Goal: Information Seeking & Learning: Compare options

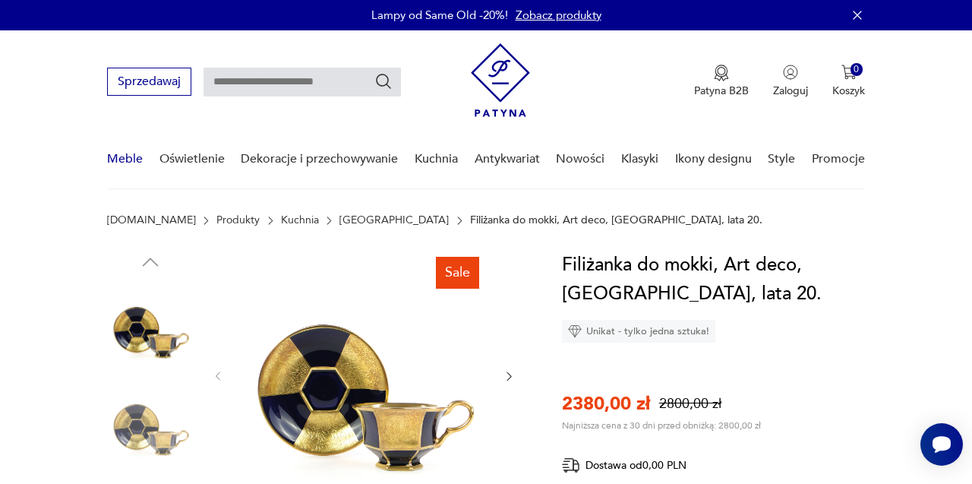
click at [121, 162] on link "Meble" at bounding box center [125, 159] width 36 height 58
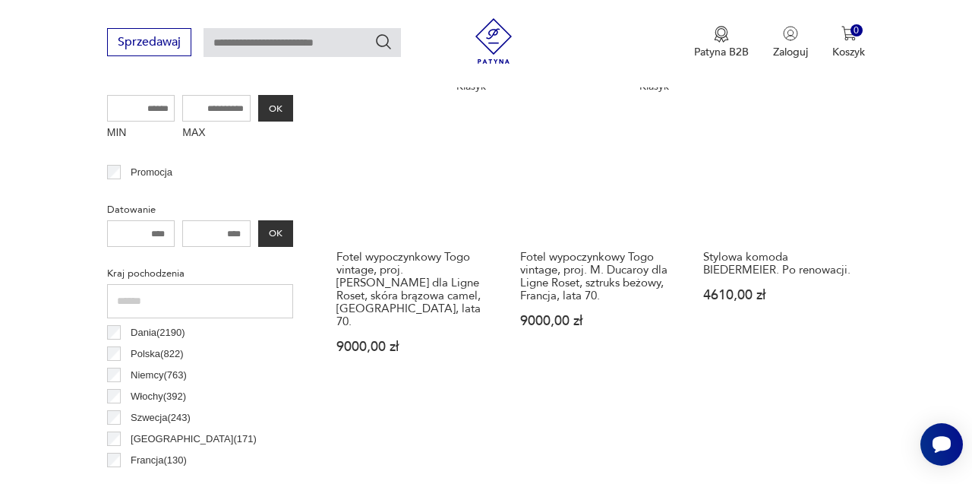
scroll to position [616, 0]
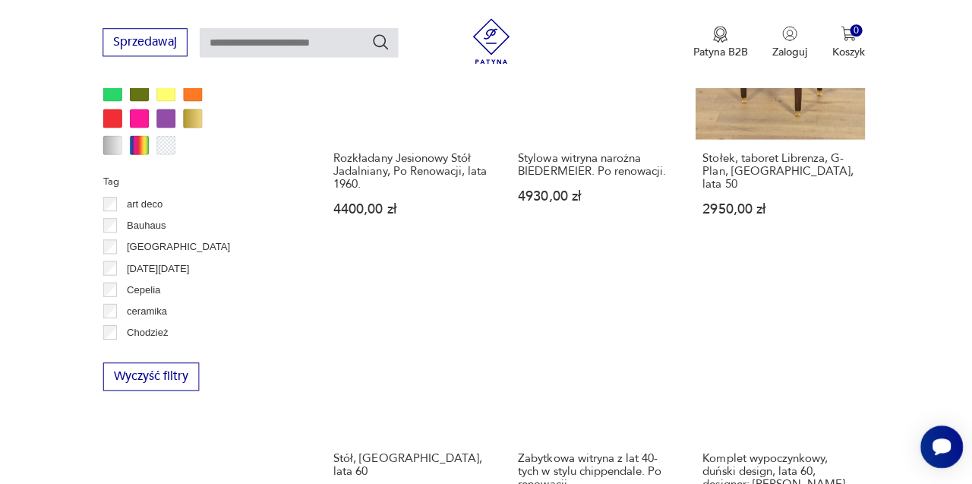
scroll to position [1352, 0]
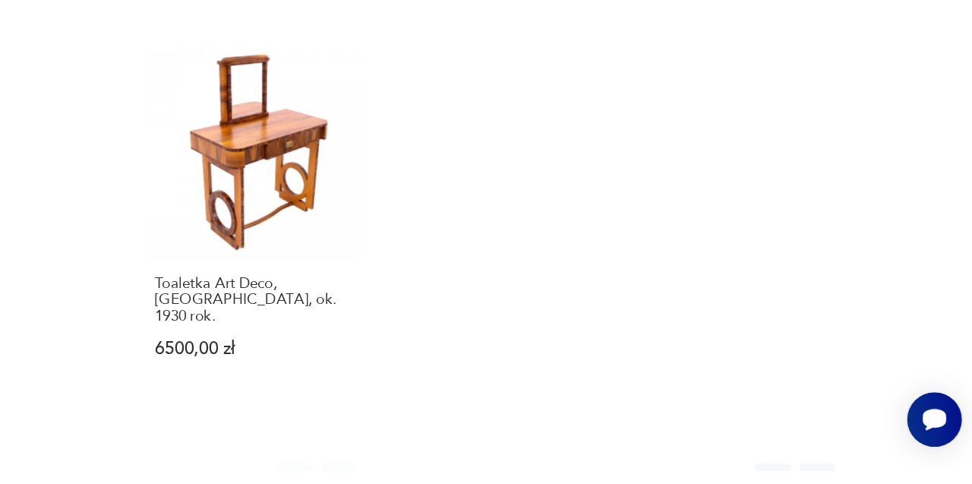
scroll to position [2051, 0]
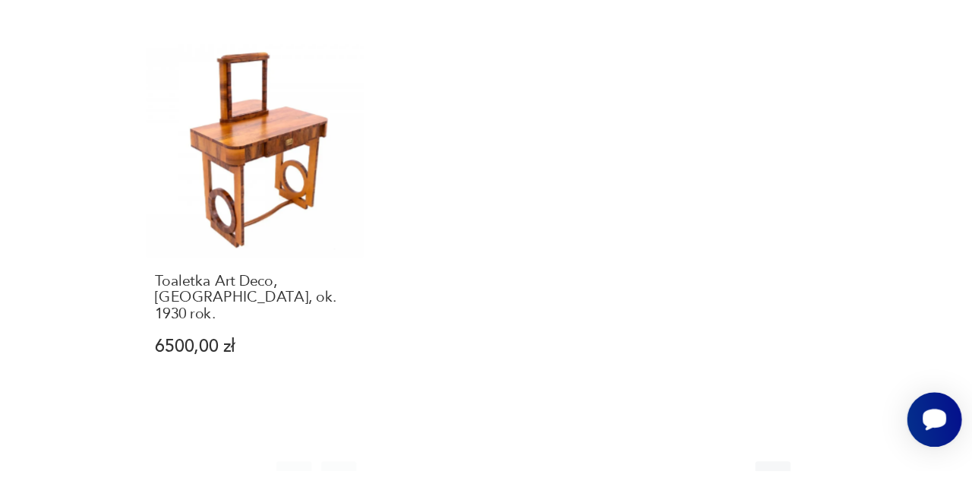
click at [857, 483] on icon "button" at bounding box center [851, 490] width 15 height 15
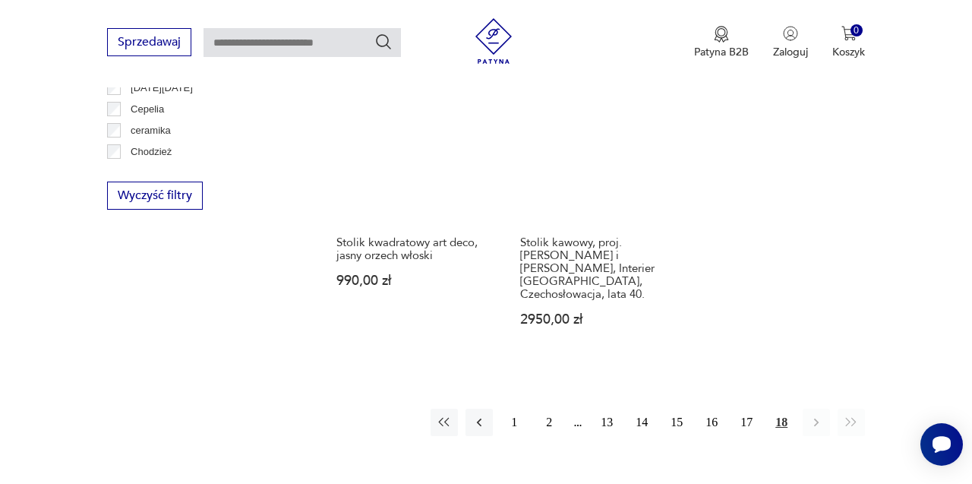
scroll to position [1544, 0]
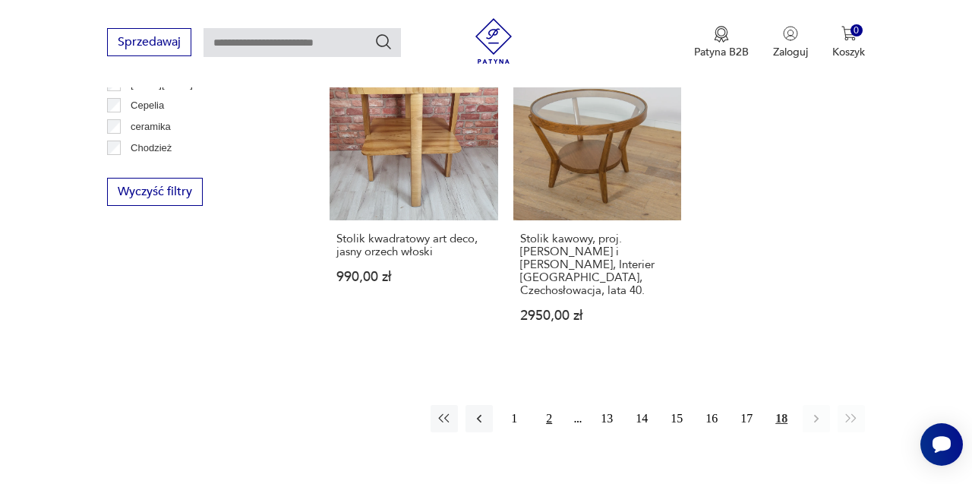
click at [551, 405] on button "2" at bounding box center [548, 418] width 27 height 27
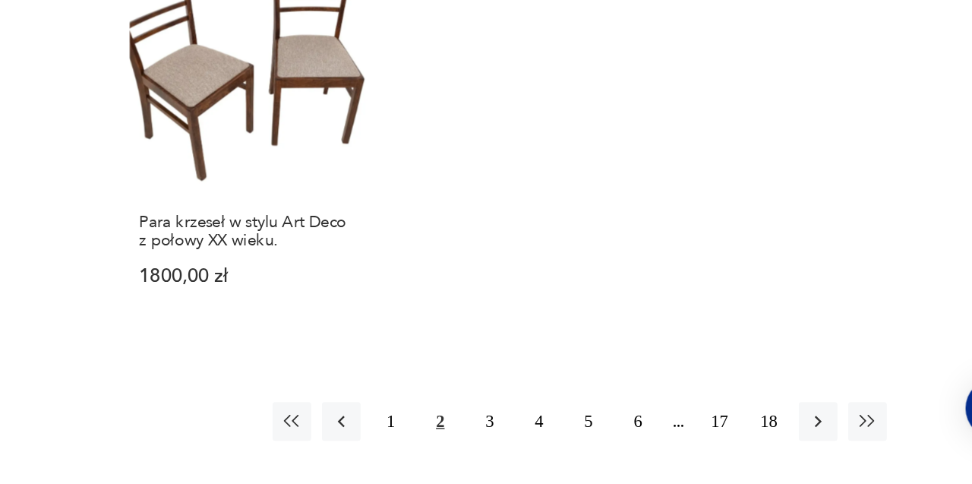
scroll to position [2143, 0]
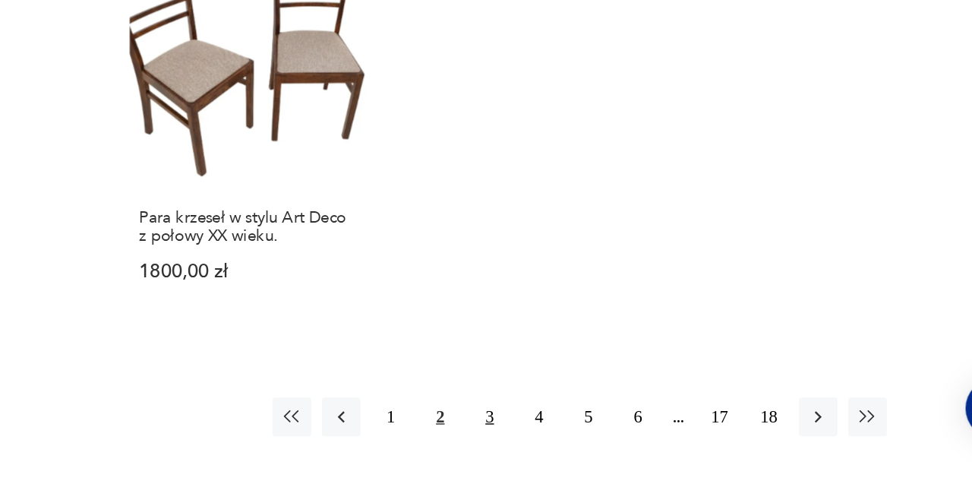
click at [583, 437] on button "3" at bounding box center [583, 450] width 27 height 27
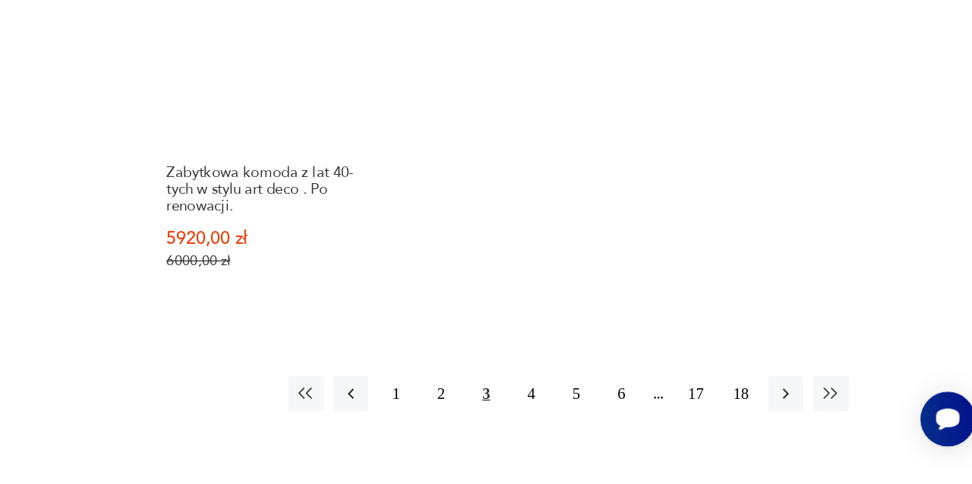
scroll to position [2154, 0]
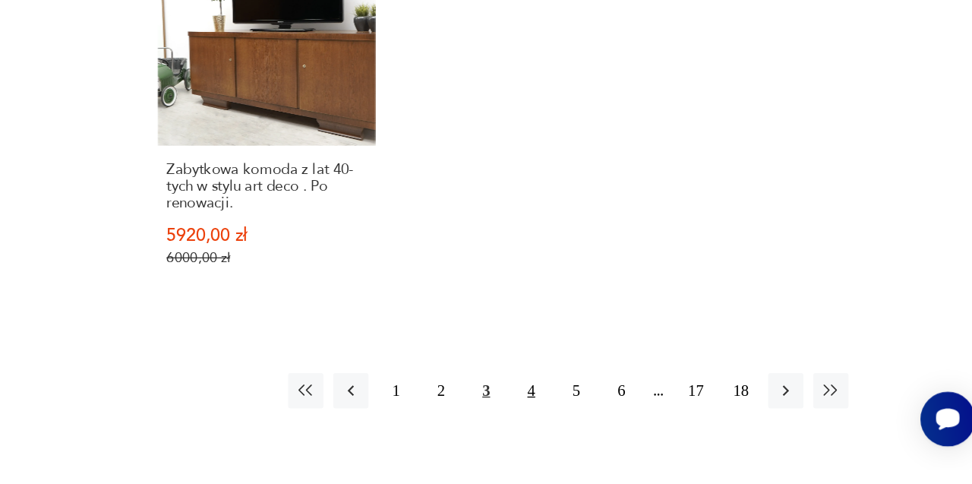
click at [618, 409] on button "4" at bounding box center [618, 422] width 27 height 27
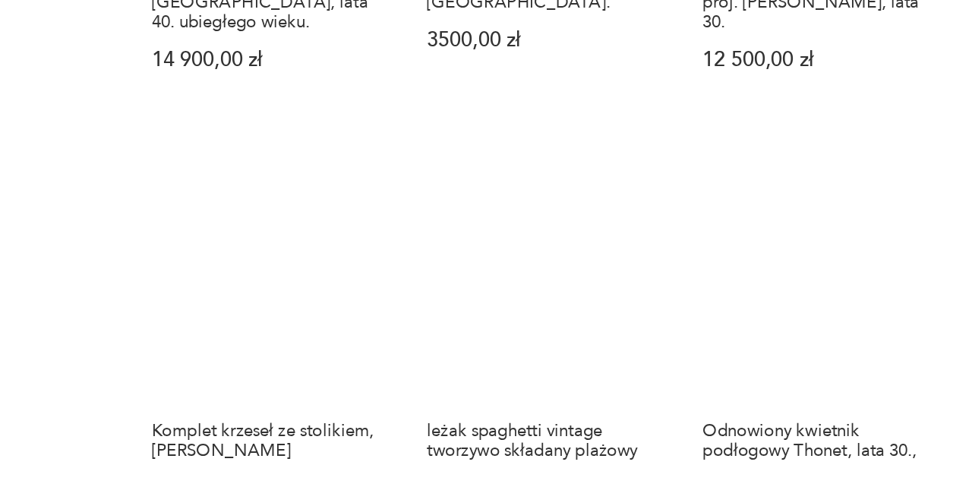
scroll to position [1619, 0]
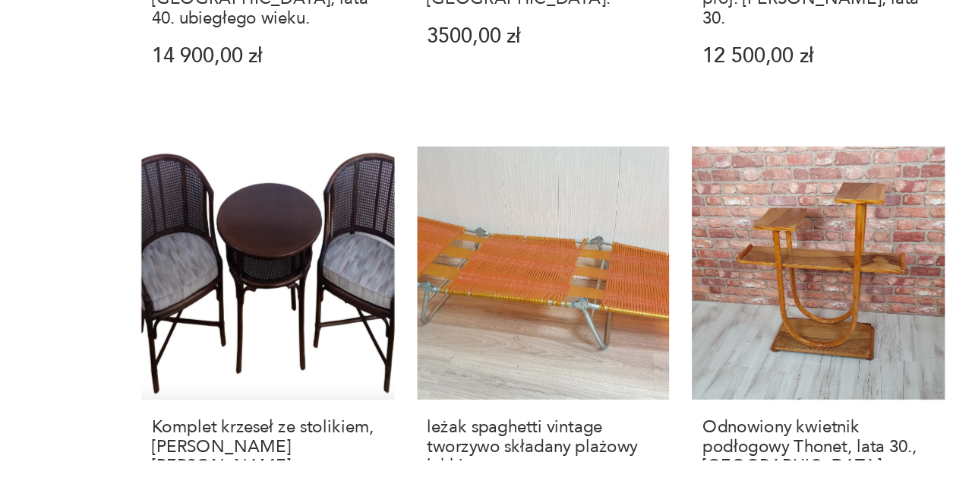
click at [301, 483] on section "Filtruj produkty Cena MIN MAX OK Promocja Datowanie OK Kraj pochodzenia Dania (…" at bounding box center [486, 13] width 972 height 2001
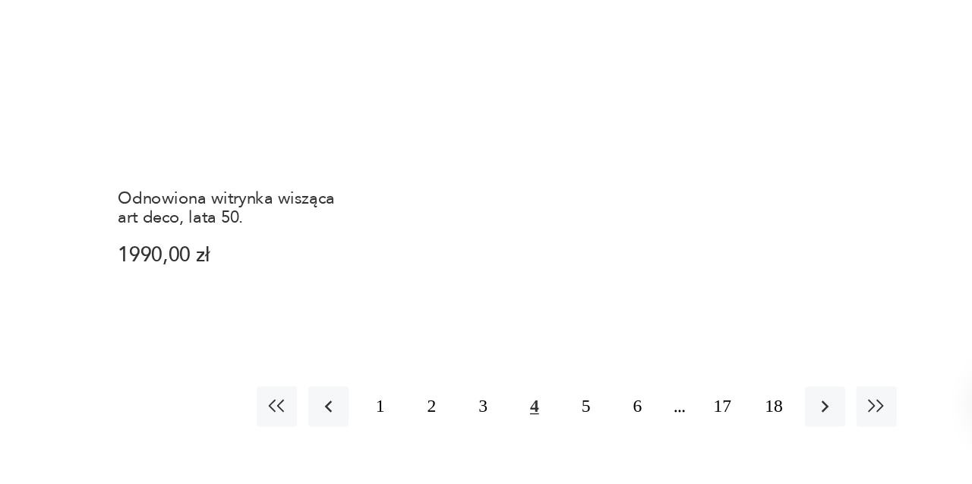
scroll to position [2101, 0]
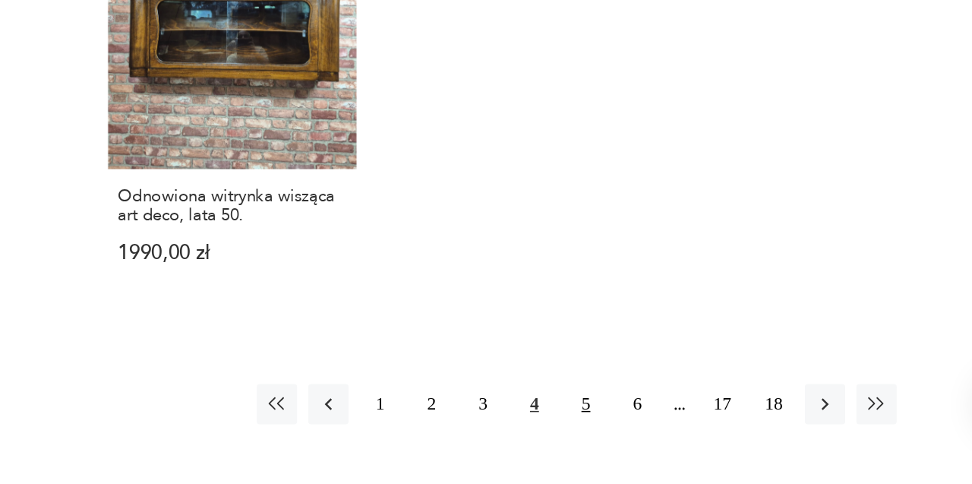
click at [652, 431] on button "5" at bounding box center [653, 444] width 27 height 27
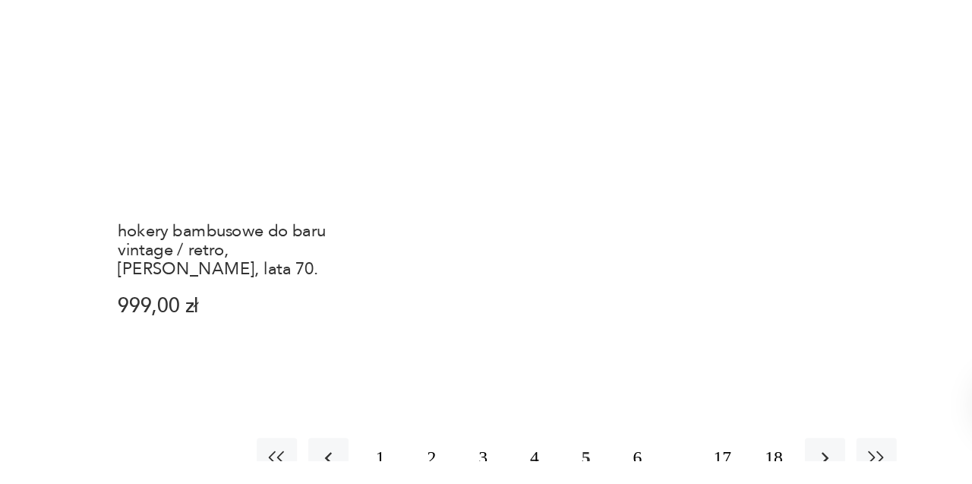
scroll to position [2096, 0]
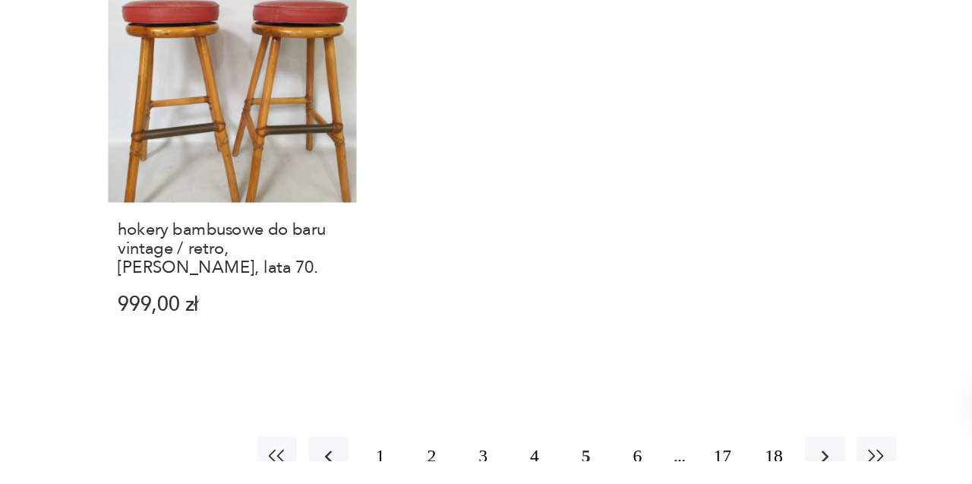
click at [686, 467] on button "6" at bounding box center [688, 480] width 27 height 27
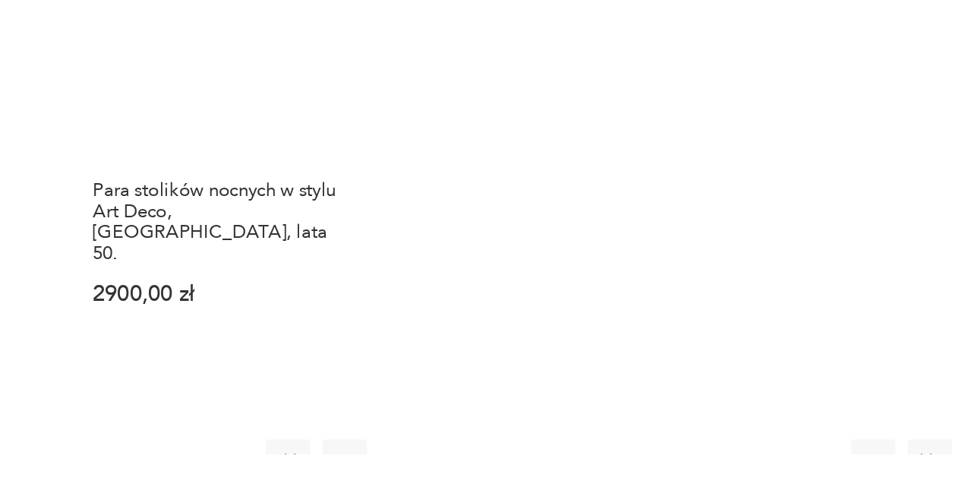
scroll to position [2041, 0]
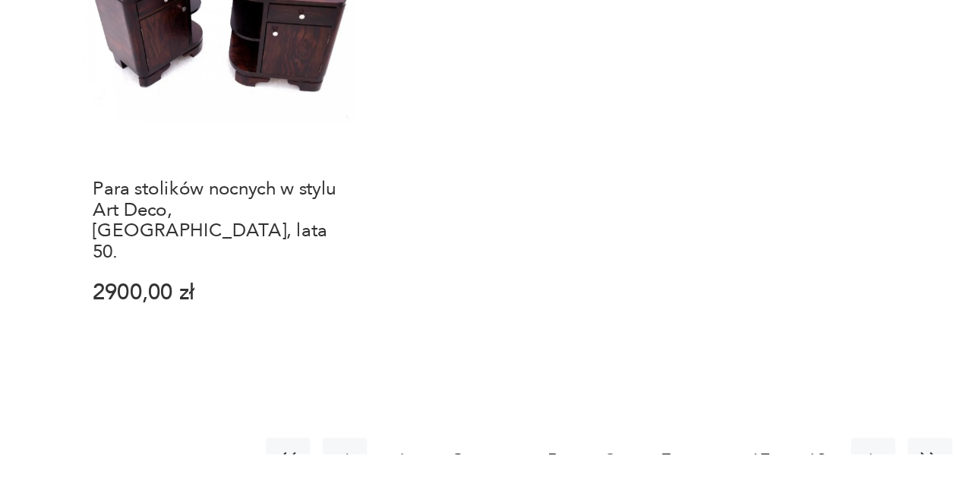
click at [683, 474] on button "7" at bounding box center [688, 487] width 27 height 27
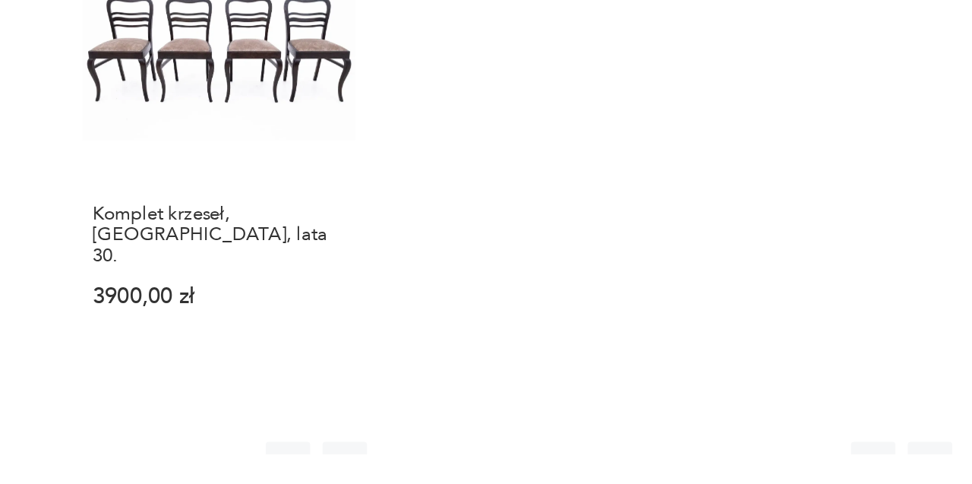
scroll to position [2067, 0]
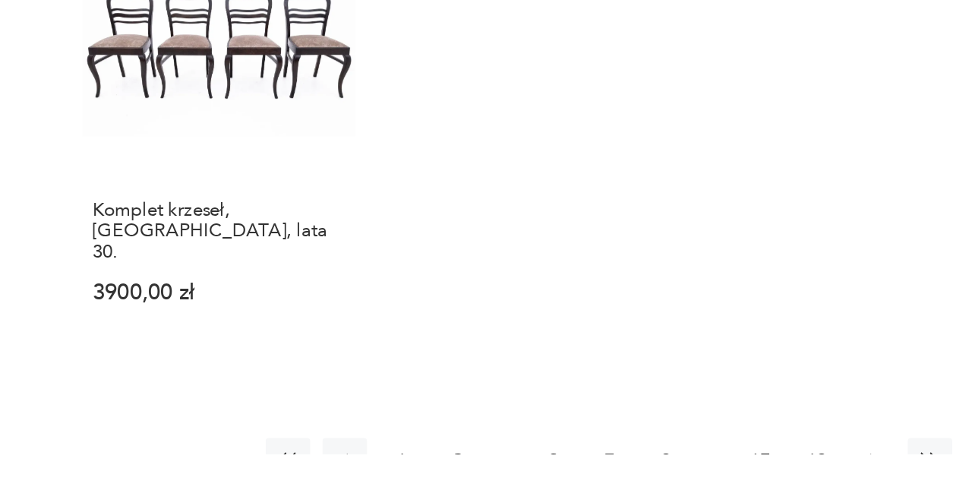
click at [812, 480] on icon "button" at bounding box center [816, 487] width 15 height 15
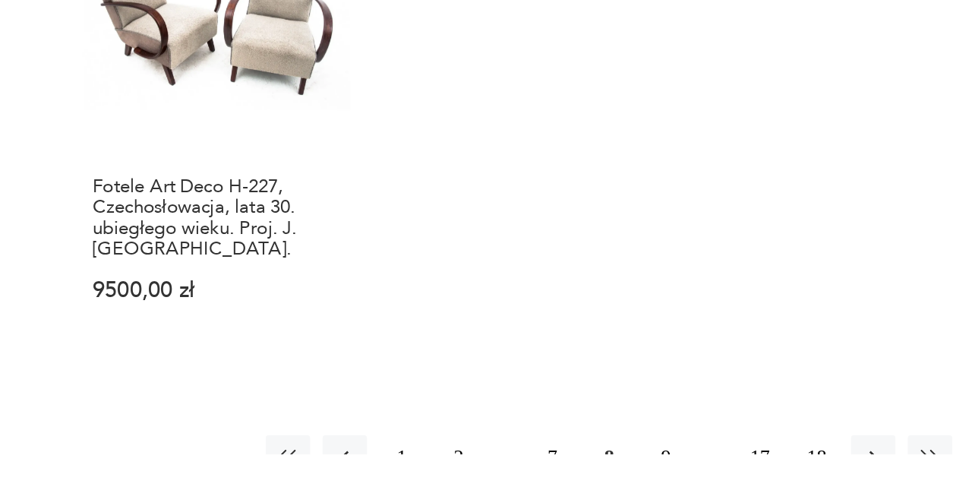
scroll to position [2060, 0]
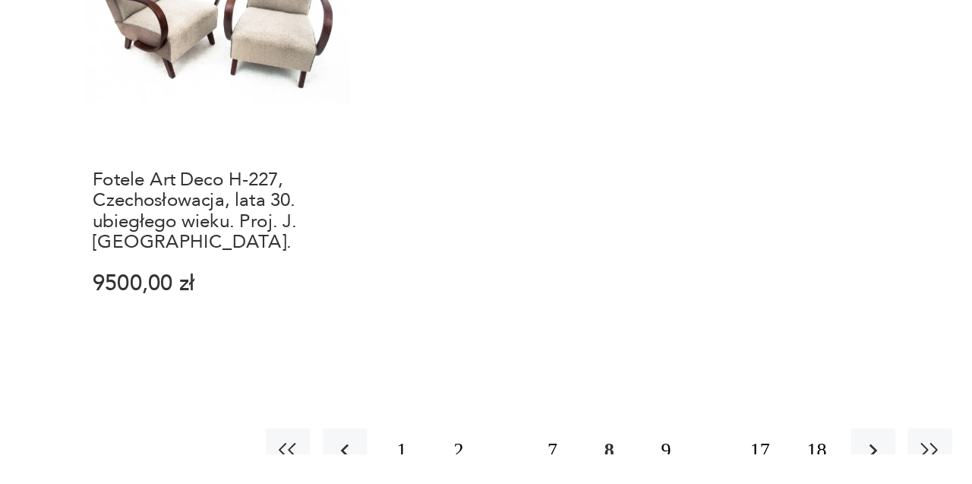
click at [692, 468] on button "9" at bounding box center [688, 481] width 27 height 27
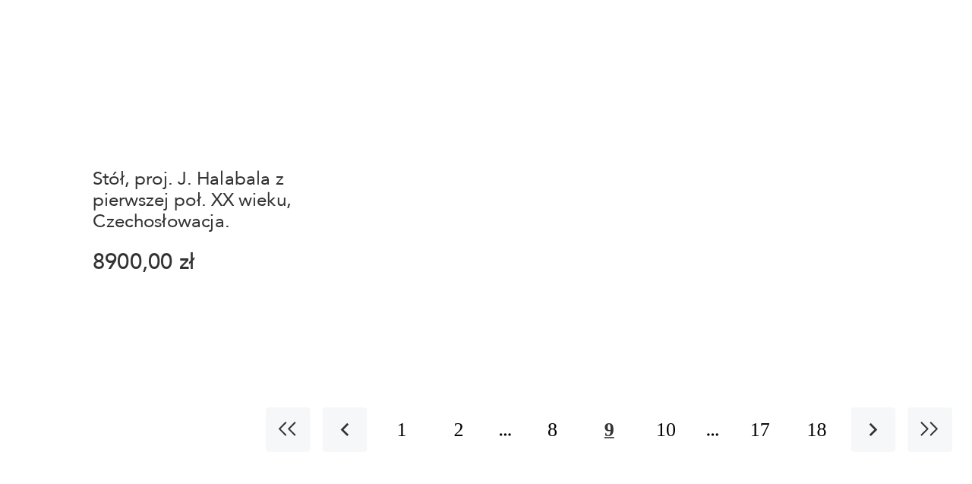
scroll to position [2100, 0]
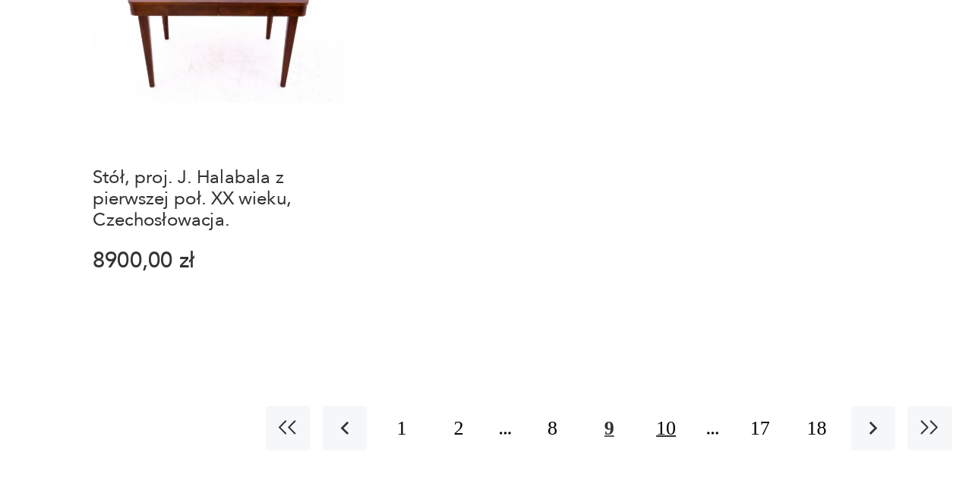
click at [688, 454] on button "10" at bounding box center [688, 467] width 27 height 27
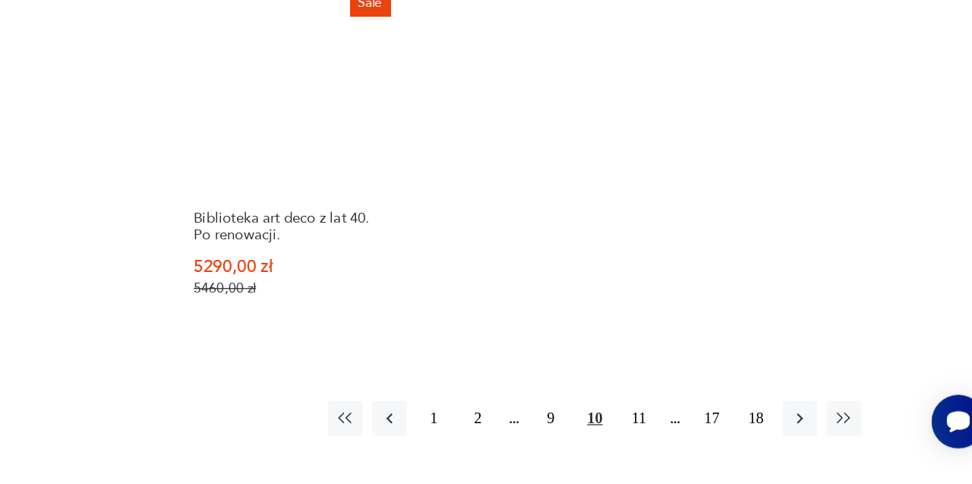
scroll to position [2144, 0]
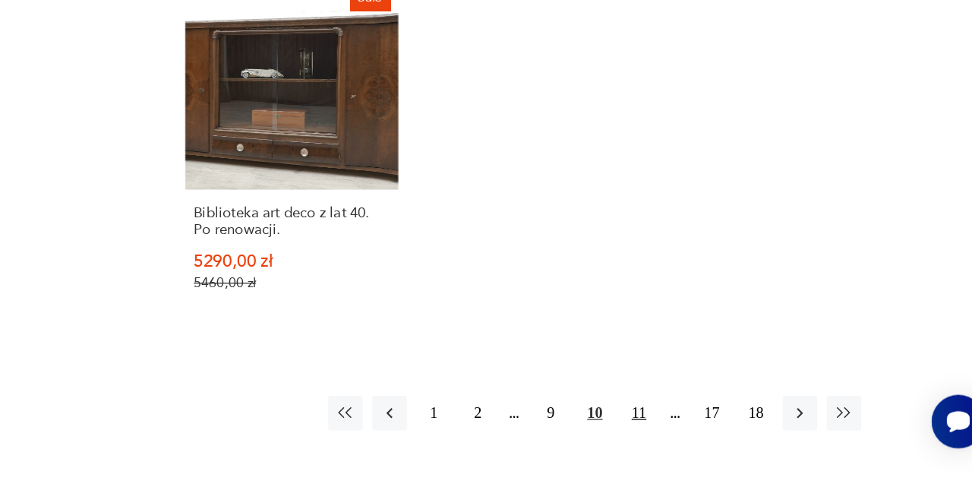
click at [686, 424] on button "11" at bounding box center [688, 437] width 27 height 27
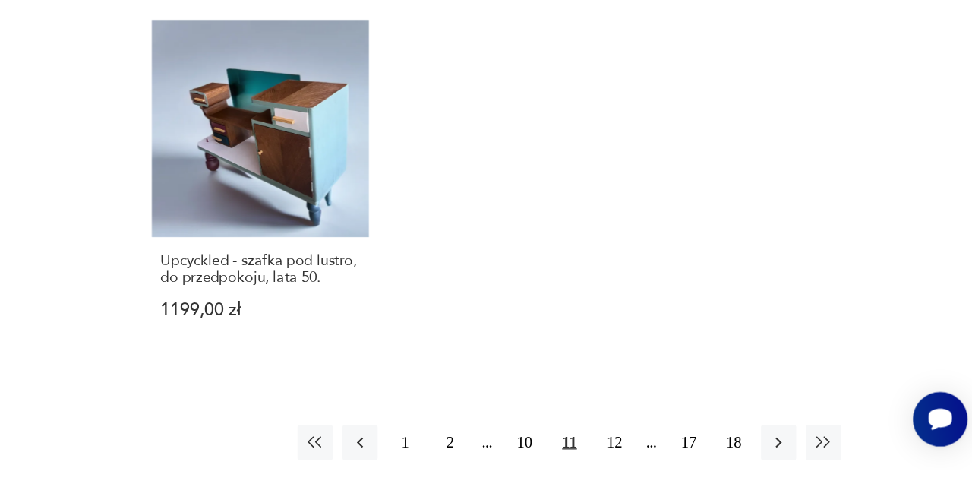
scroll to position [2091, 0]
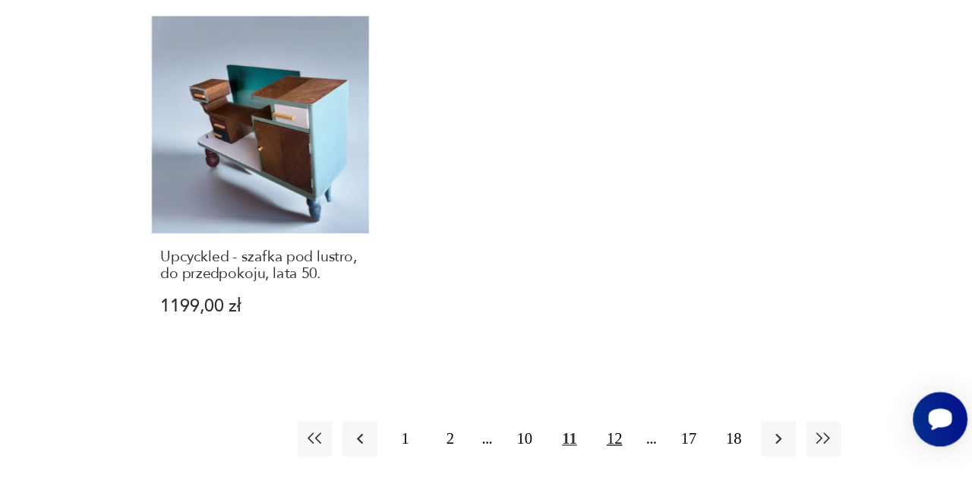
click at [689, 446] on button "12" at bounding box center [688, 459] width 27 height 27
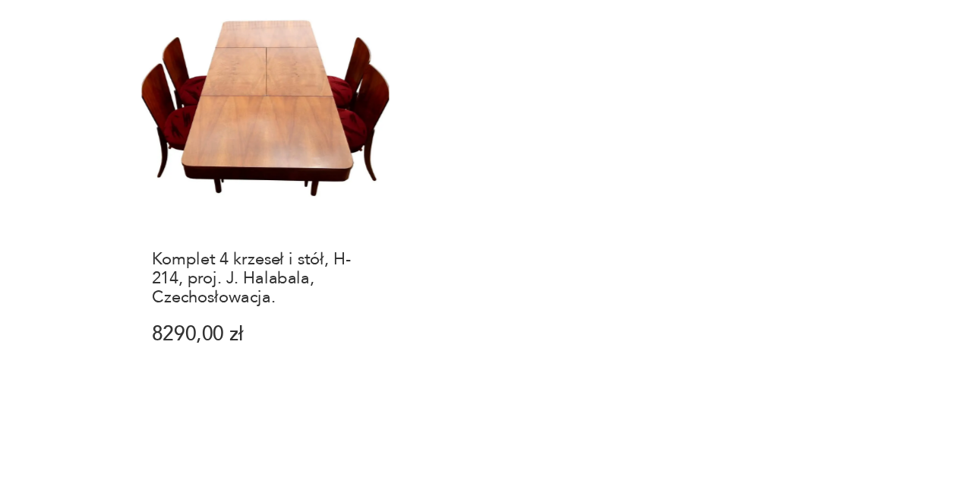
scroll to position [2056, 0]
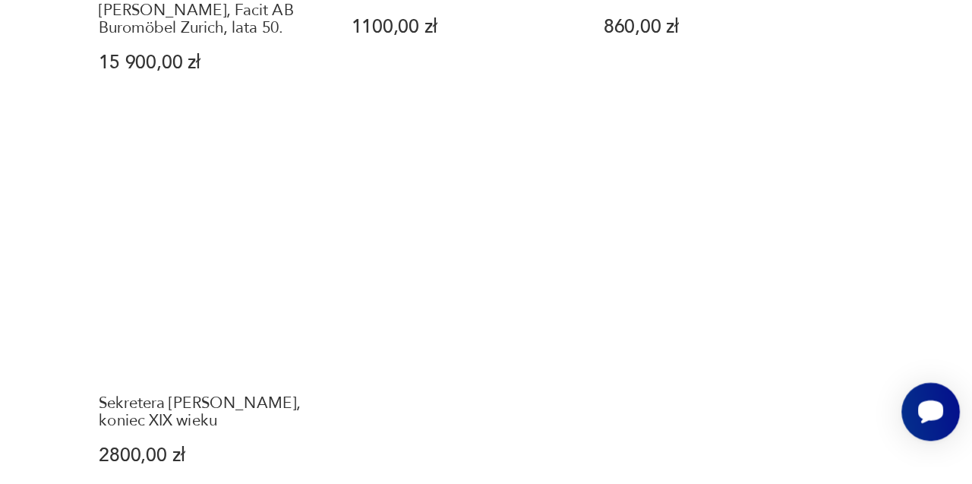
scroll to position [2011, 0]
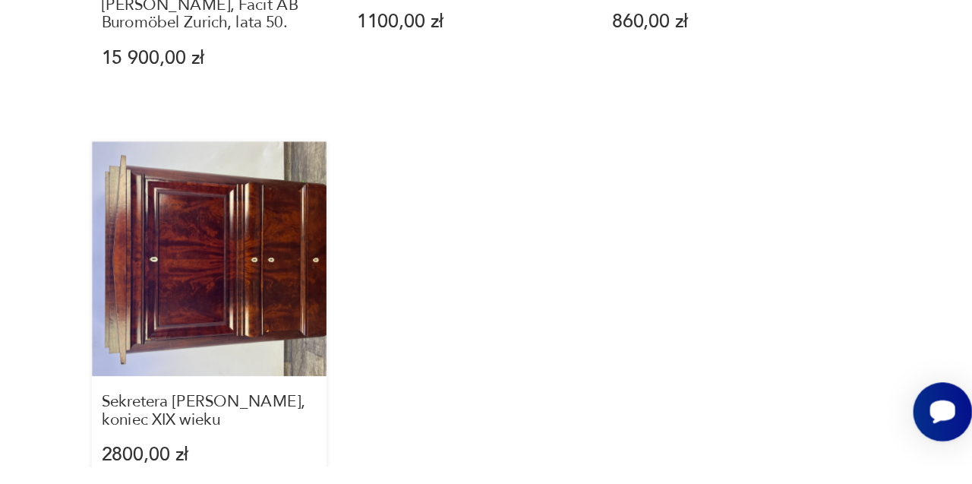
click at [398, 286] on link "Sekretera [PERSON_NAME], koniec XIX wieku 2800,00 zł" at bounding box center [414, 380] width 169 height 261
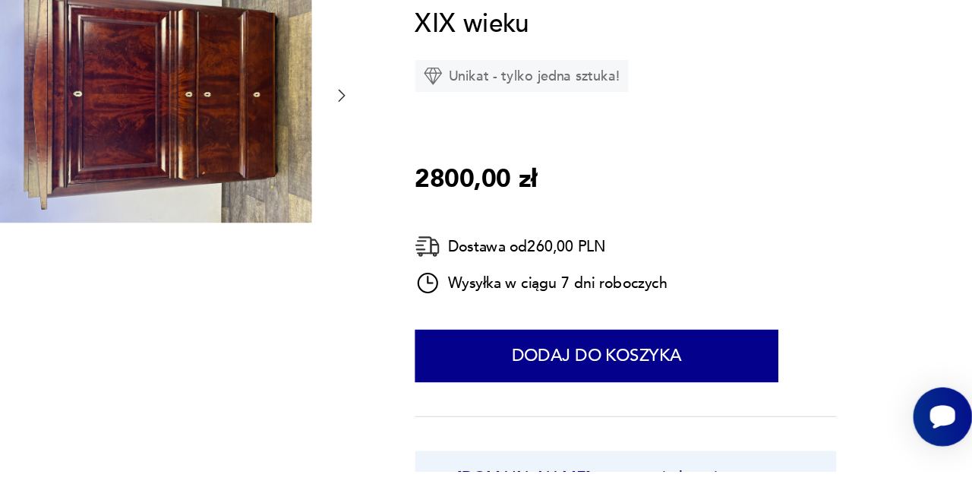
scroll to position [150, 0]
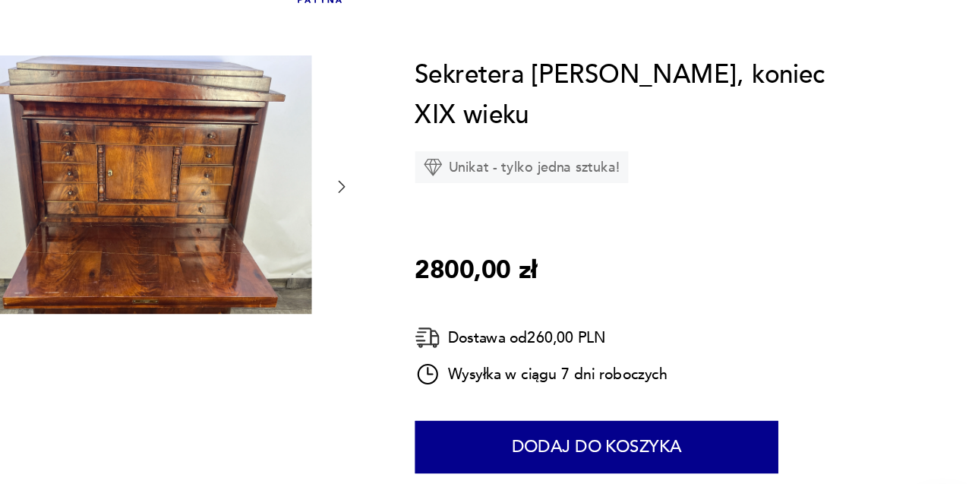
click at [509, 193] on icon "button" at bounding box center [509, 195] width 12 height 12
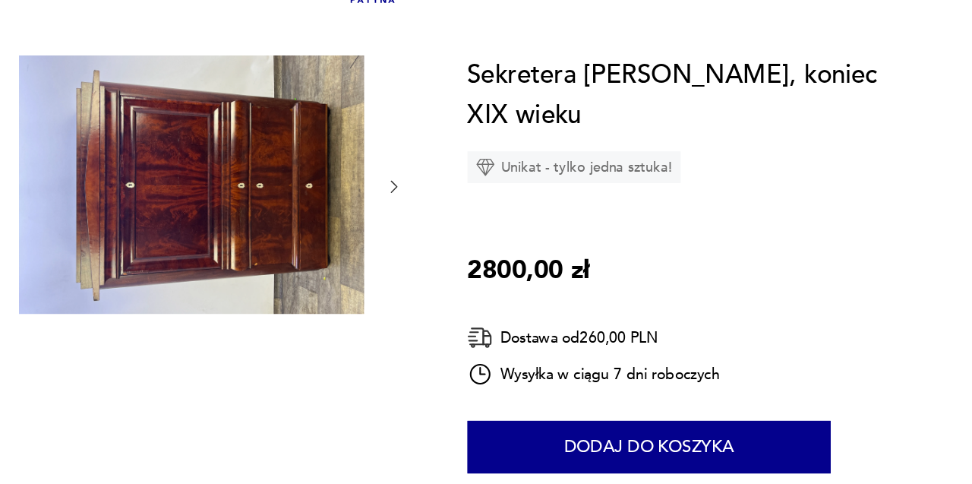
click at [509, 195] on icon "button" at bounding box center [509, 195] width 12 height 12
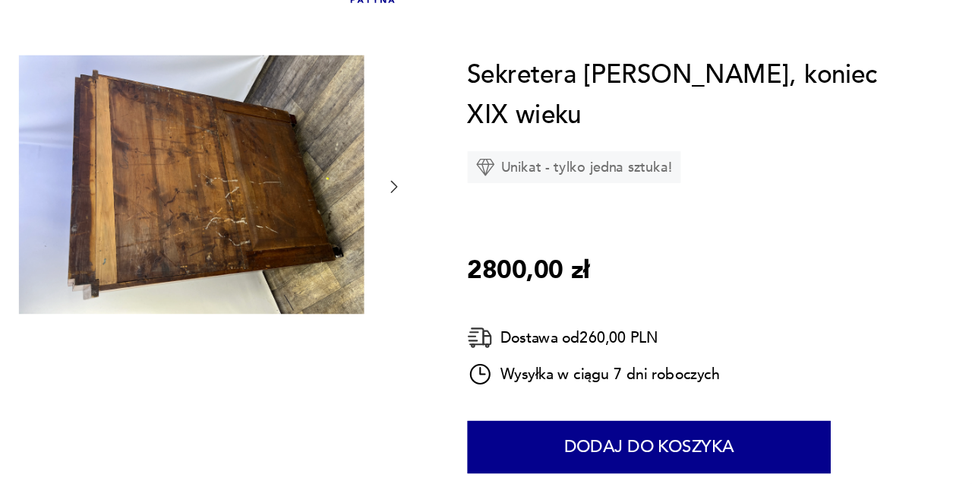
click at [509, 195] on icon "button" at bounding box center [509, 195] width 12 height 12
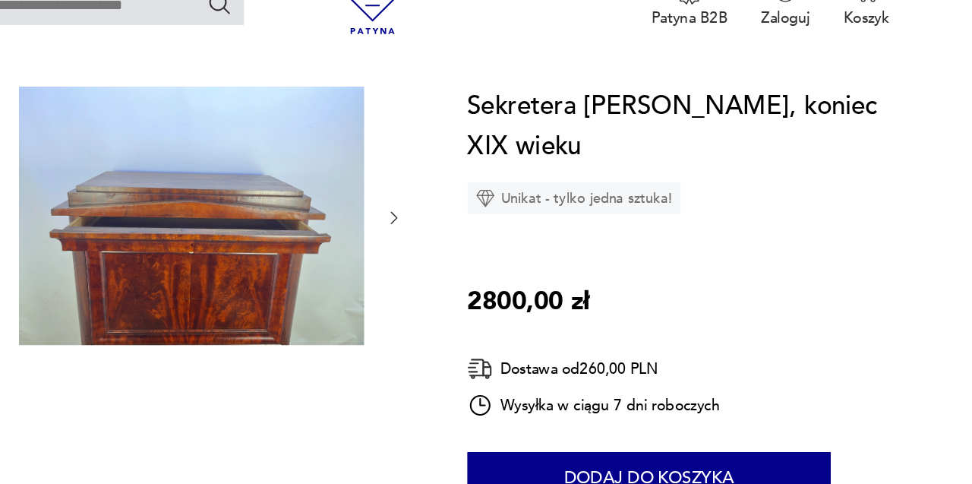
click at [510, 193] on icon "button" at bounding box center [509, 195] width 12 height 12
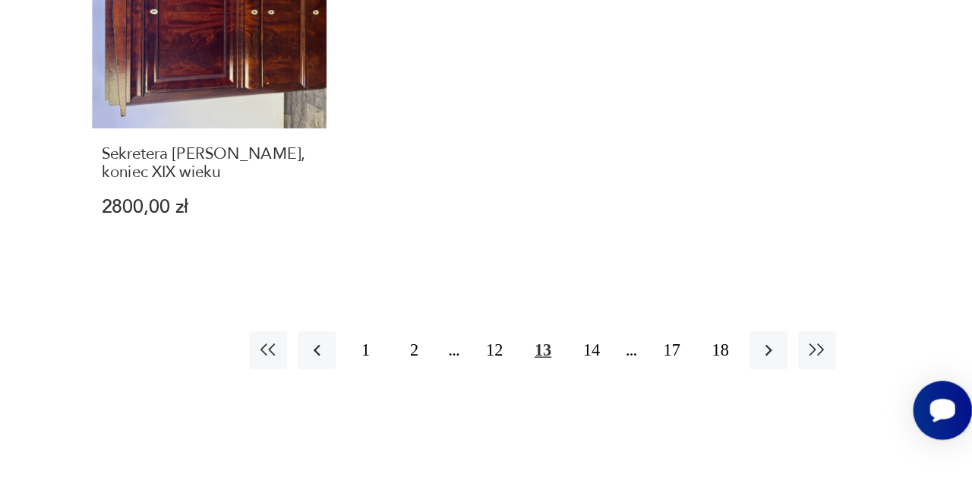
scroll to position [2189, 0]
click at [686, 387] on button "14" at bounding box center [688, 400] width 27 height 27
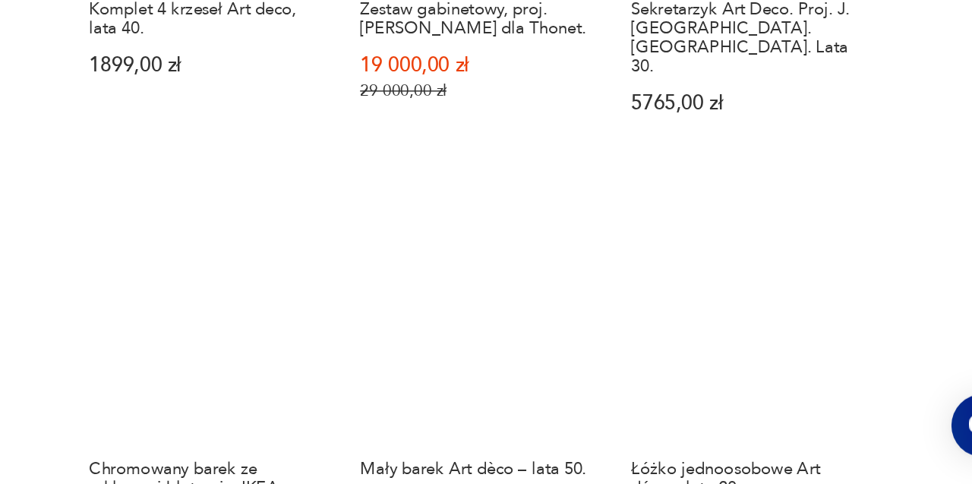
scroll to position [1635, 0]
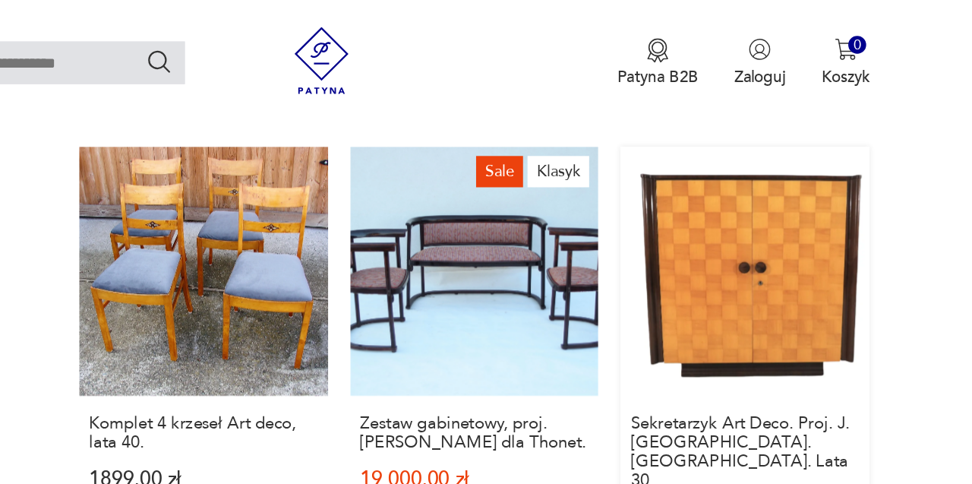
click at [770, 144] on link "Sekretarzyk Art Deco. Proj. J. [GEOGRAPHIC_DATA]. [GEOGRAPHIC_DATA]. Lata 30. 5…" at bounding box center [780, 242] width 169 height 287
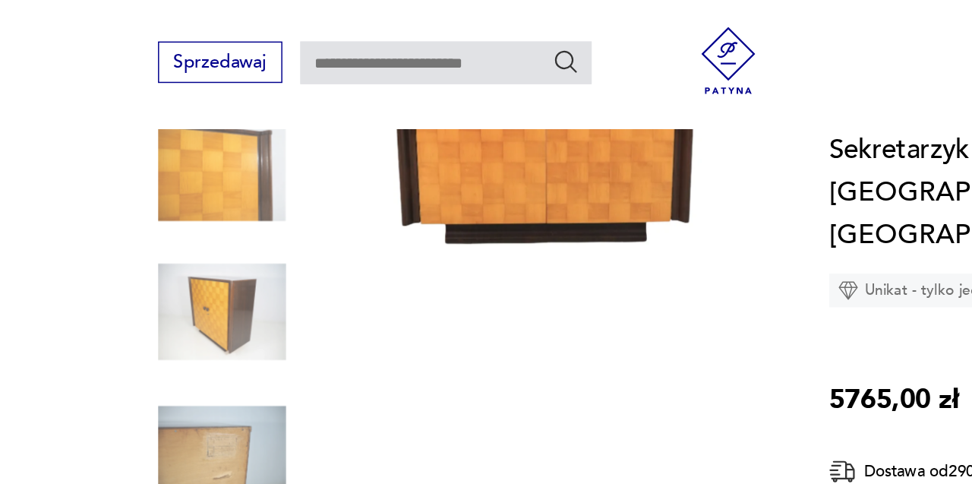
scroll to position [305, 0]
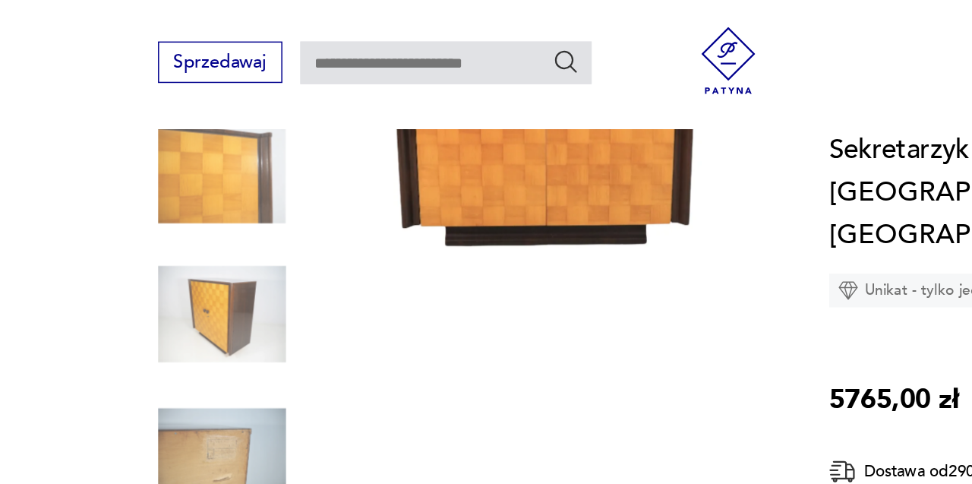
click at [74, 146] on section "Opis produktu Klasyczna, sześcienna forma przełamana niezwykłą dekoracją. Mebel…" at bounding box center [486, 451] width 972 height 1012
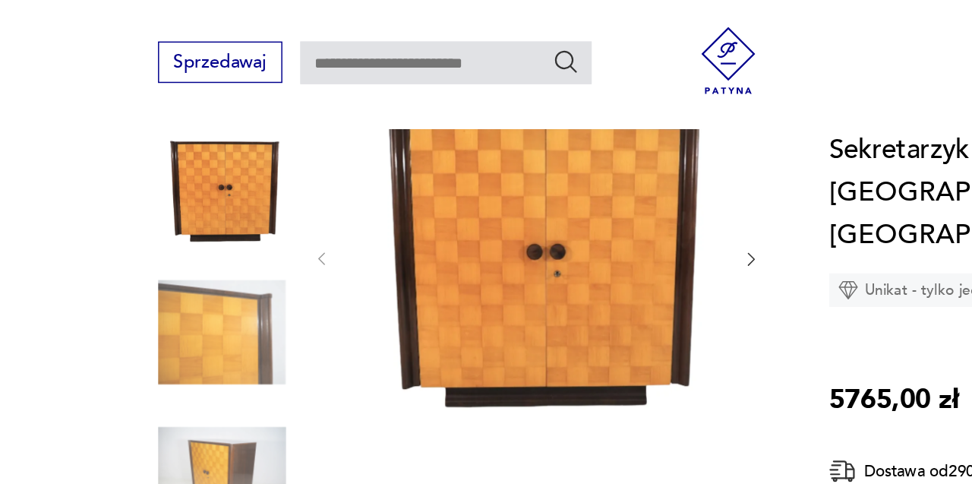
scroll to position [195, 0]
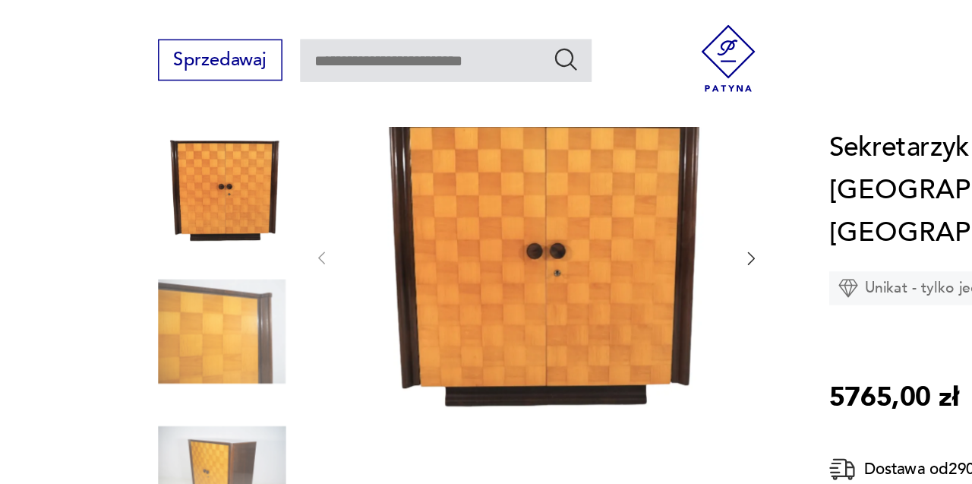
click at [509, 176] on icon "button" at bounding box center [509, 176] width 12 height 12
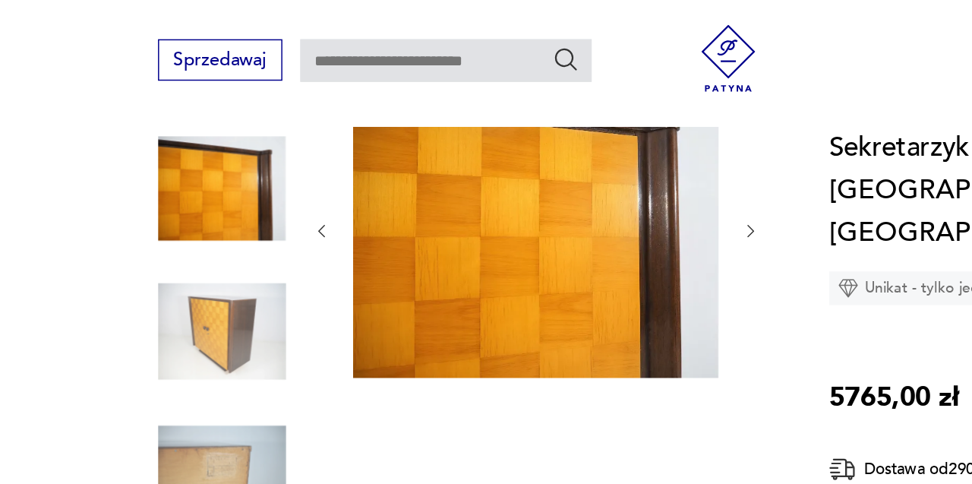
click at [514, 158] on icon "button" at bounding box center [509, 158] width 12 height 12
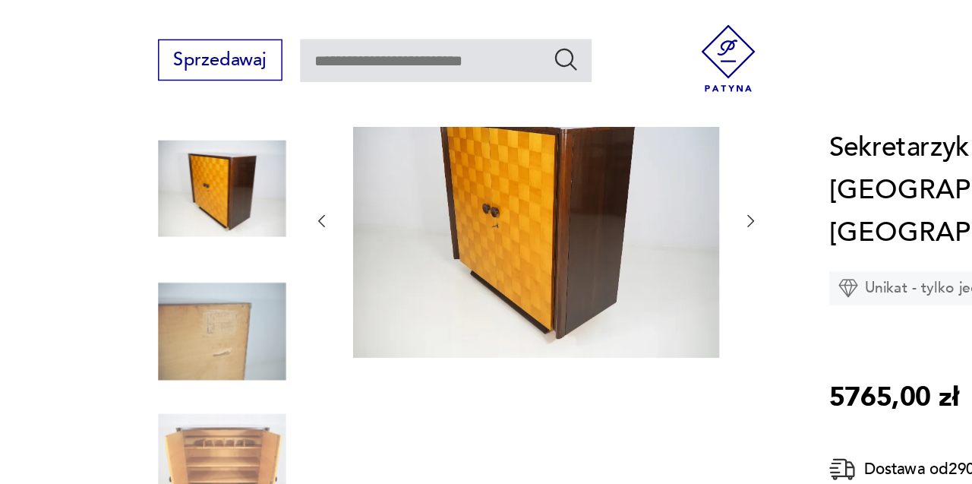
click at [525, 145] on div at bounding box center [316, 275] width 418 height 440
click at [524, 150] on div at bounding box center [316, 275] width 418 height 440
click at [140, 228] on img at bounding box center [150, 226] width 87 height 87
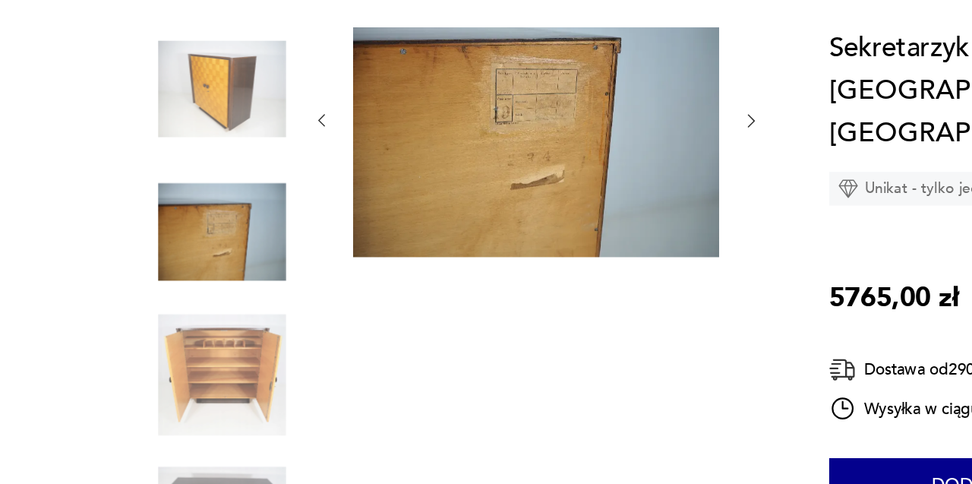
click at [144, 319] on img at bounding box center [150, 322] width 87 height 87
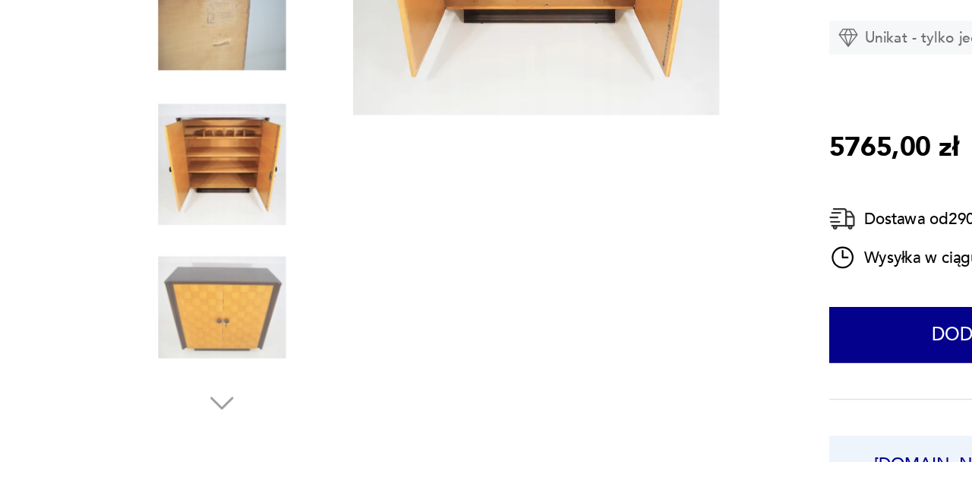
scroll to position [238, 0]
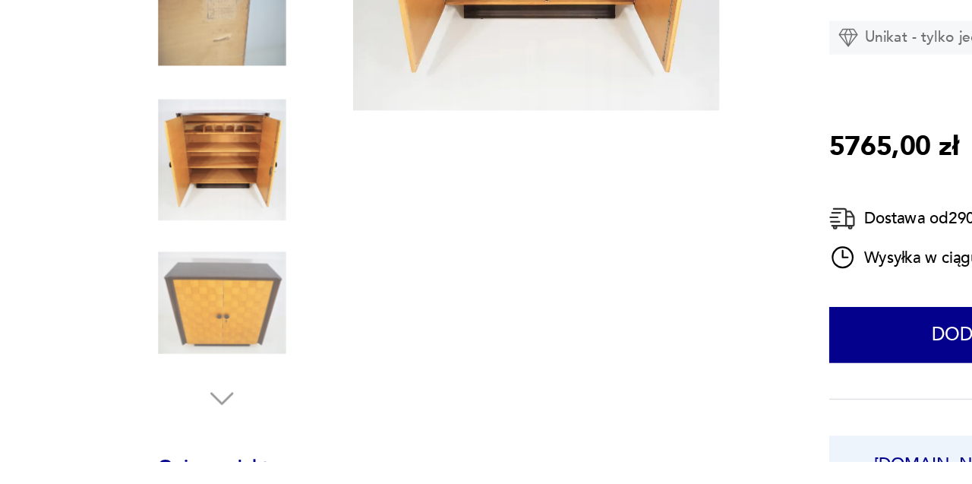
click at [656, 204] on div "Sekretarzyk Art Deco. Proj. J. [GEOGRAPHIC_DATA]. [GEOGRAPHIC_DATA]. Lata 30. U…" at bounding box center [713, 331] width 303 height 489
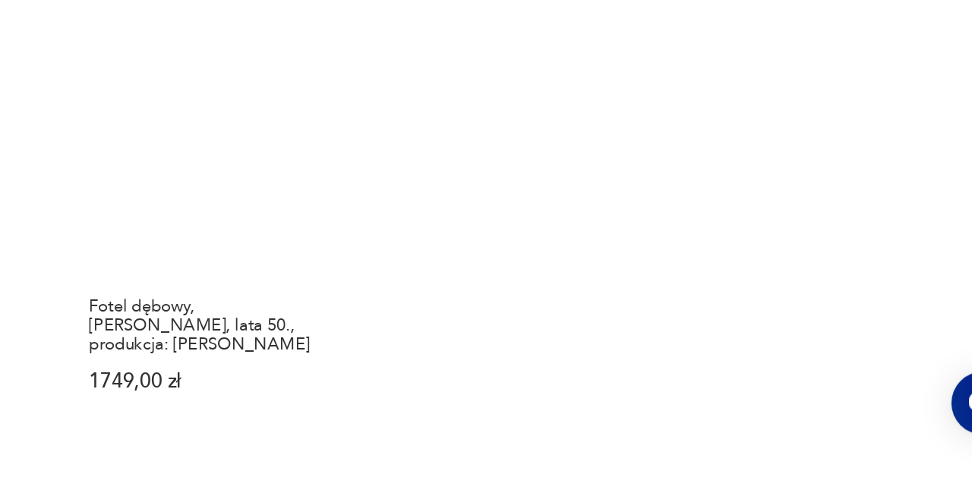
scroll to position [2027, 0]
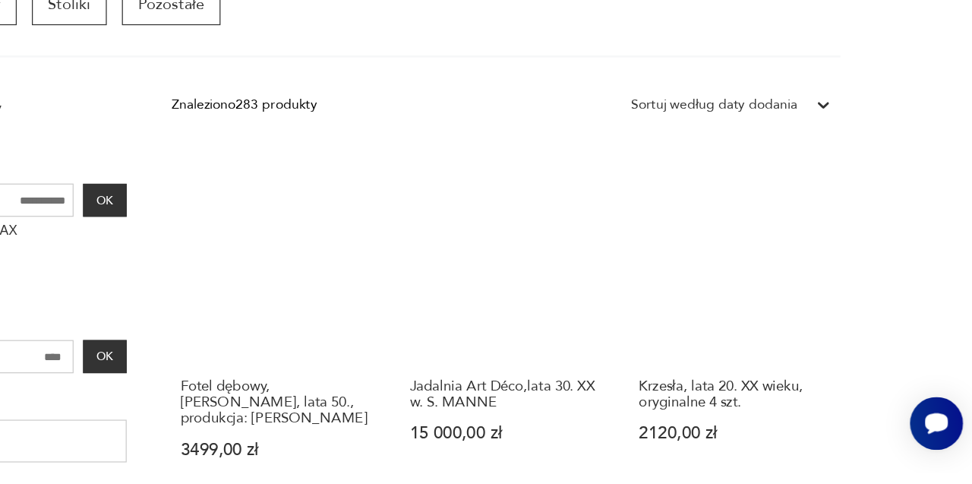
scroll to position [456, 0]
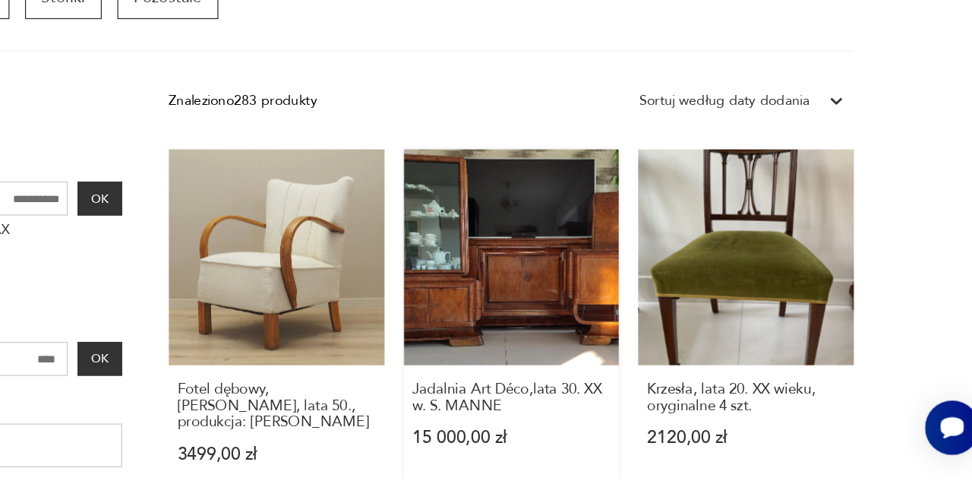
click at [581, 333] on link "Jadalnia Art Déco,lata 30. XX w. S. MANNE 15 000,00 zł" at bounding box center [597, 364] width 169 height 274
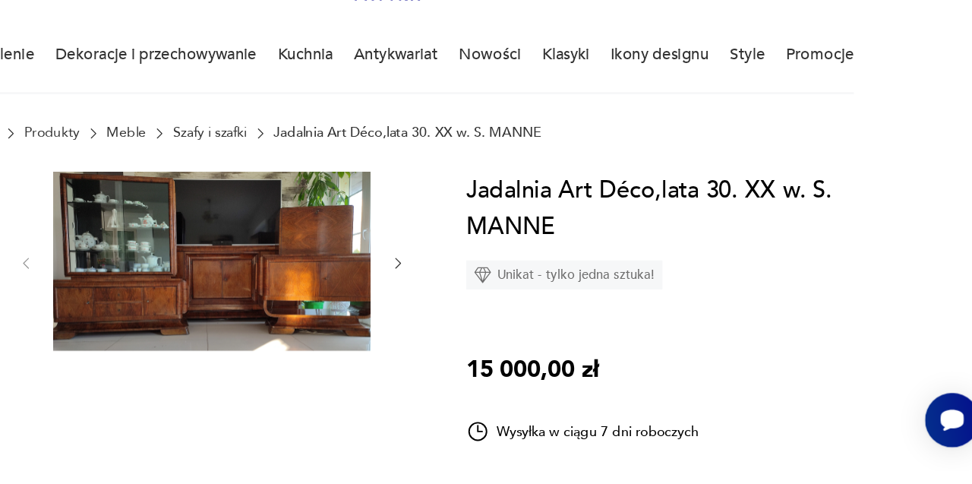
click at [509, 322] on icon "button" at bounding box center [509, 322] width 12 height 12
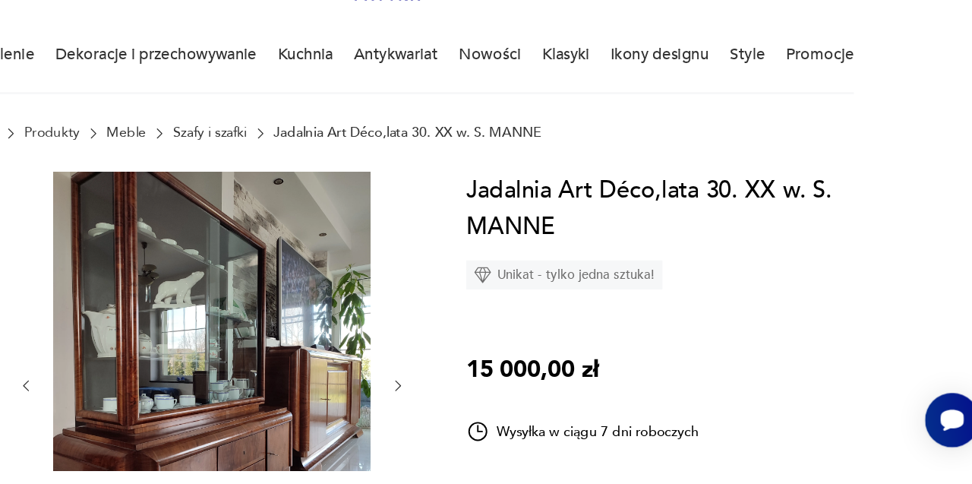
click at [509, 417] on icon "button" at bounding box center [509, 418] width 12 height 12
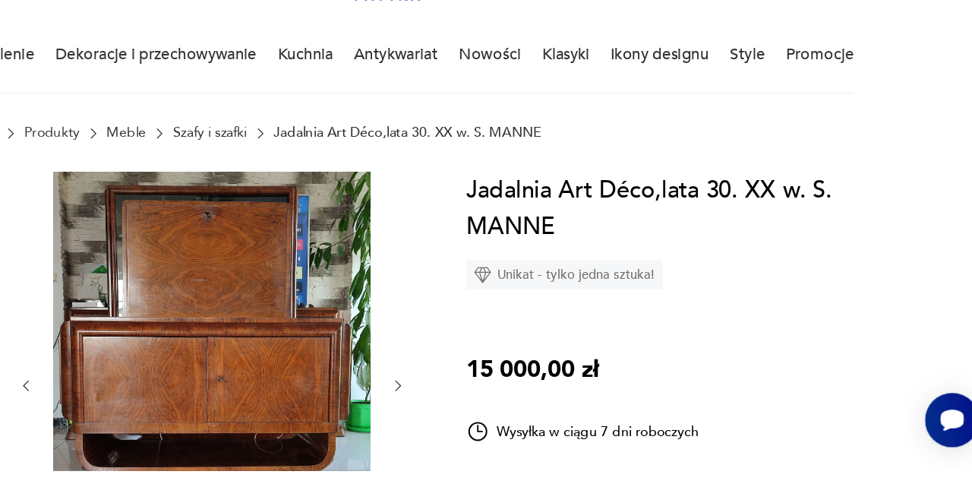
click at [510, 418] on icon "button" at bounding box center [509, 418] width 12 height 12
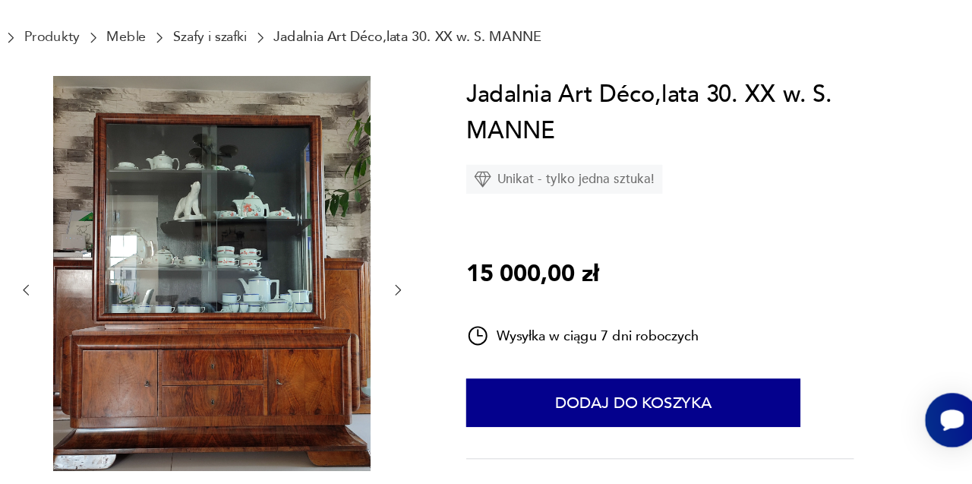
scroll to position [74, 0]
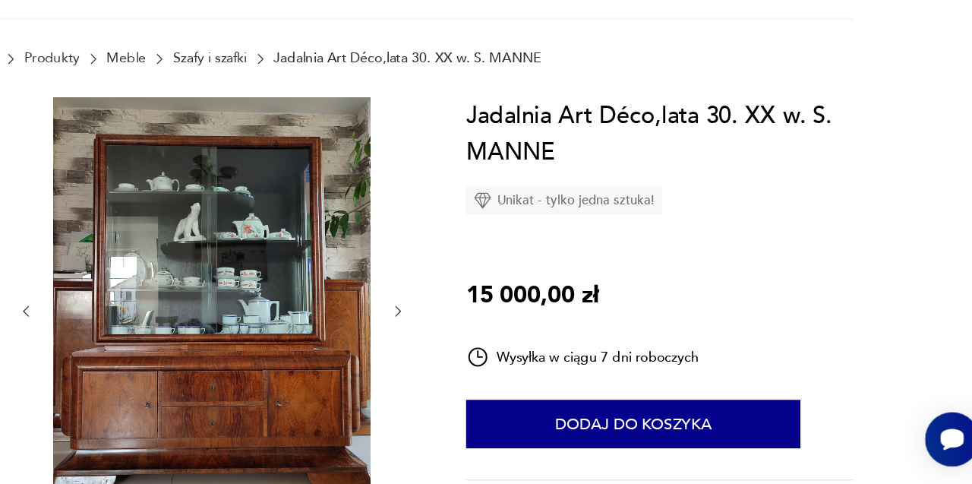
click at [218, 344] on icon "button" at bounding box center [218, 344] width 12 height 12
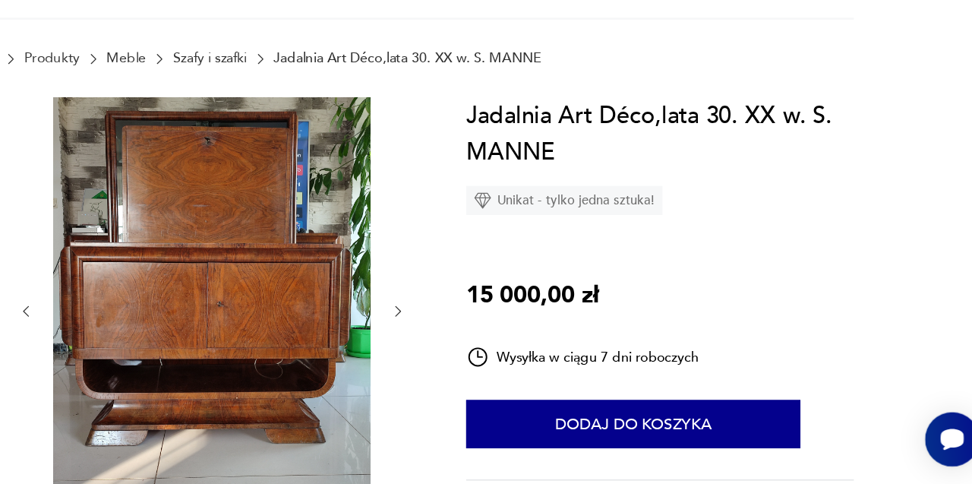
click at [509, 344] on icon "button" at bounding box center [509, 344] width 12 height 12
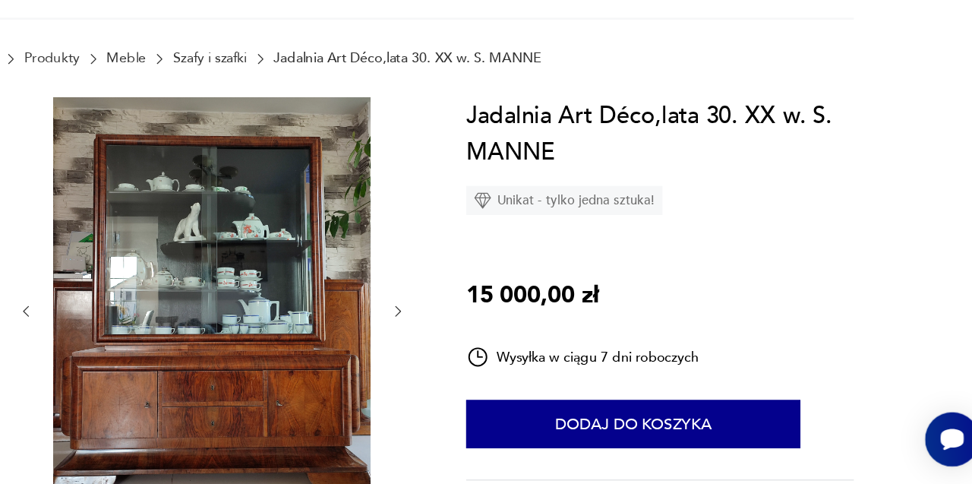
click at [509, 343] on icon "button" at bounding box center [509, 344] width 12 height 12
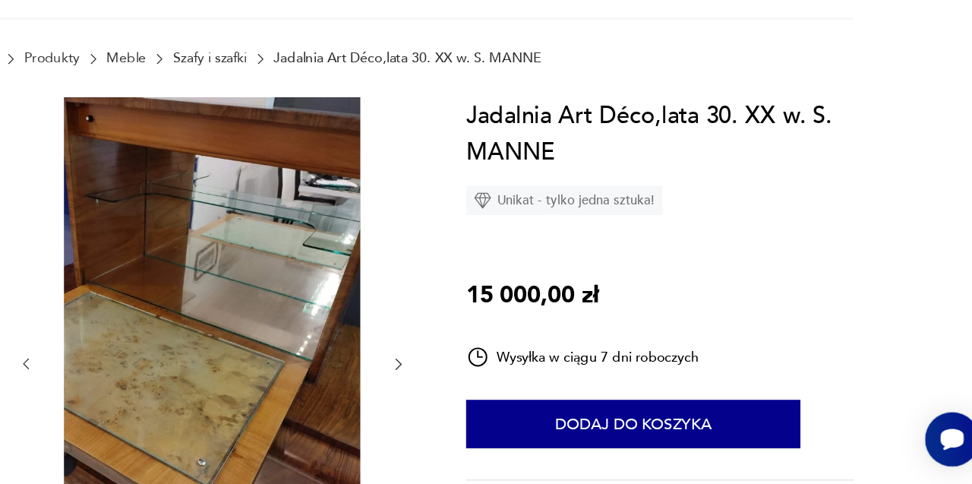
click at [509, 385] on icon "button" at bounding box center [509, 385] width 12 height 12
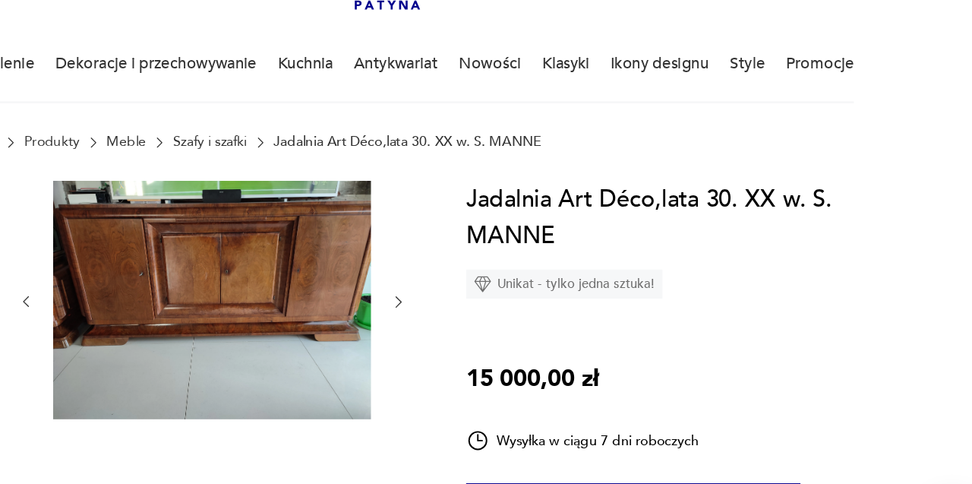
click at [509, 271] on icon "button" at bounding box center [509, 271] width 12 height 12
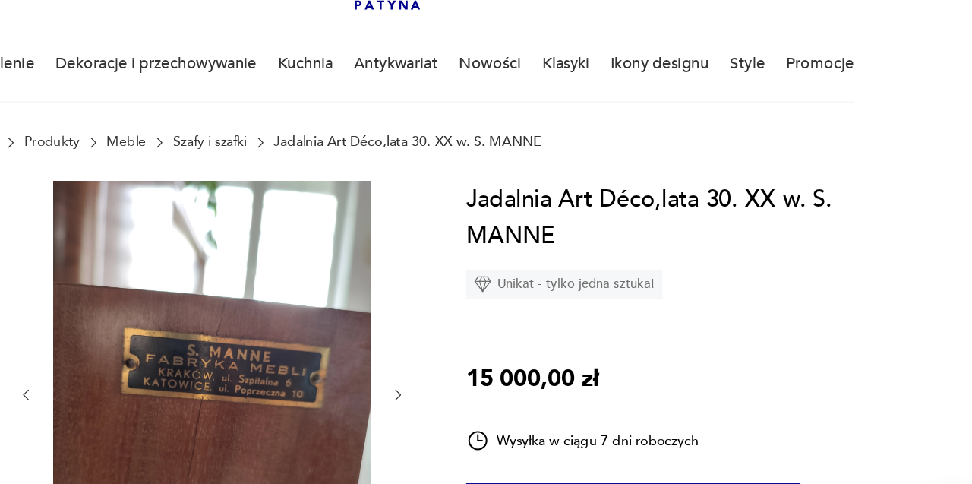
click at [403, 334] on img at bounding box center [363, 342] width 248 height 331
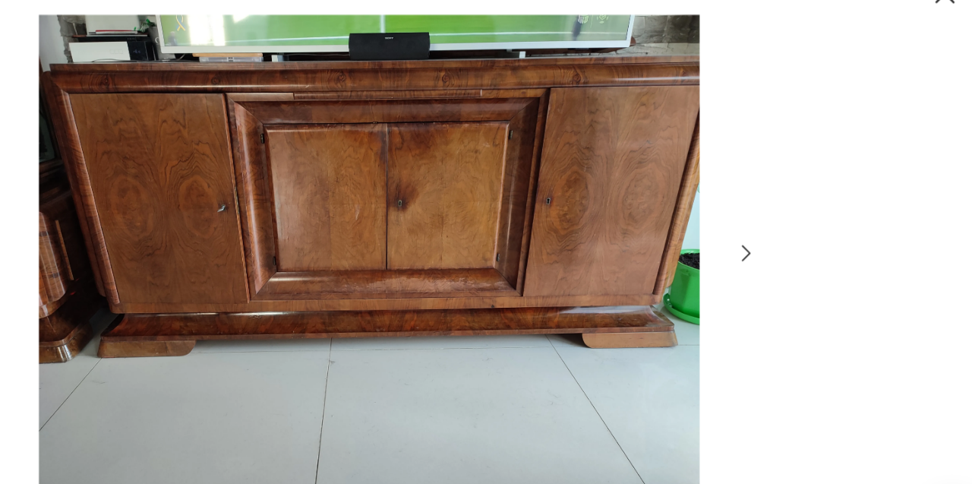
click at [781, 242] on icon "button" at bounding box center [780, 233] width 18 height 18
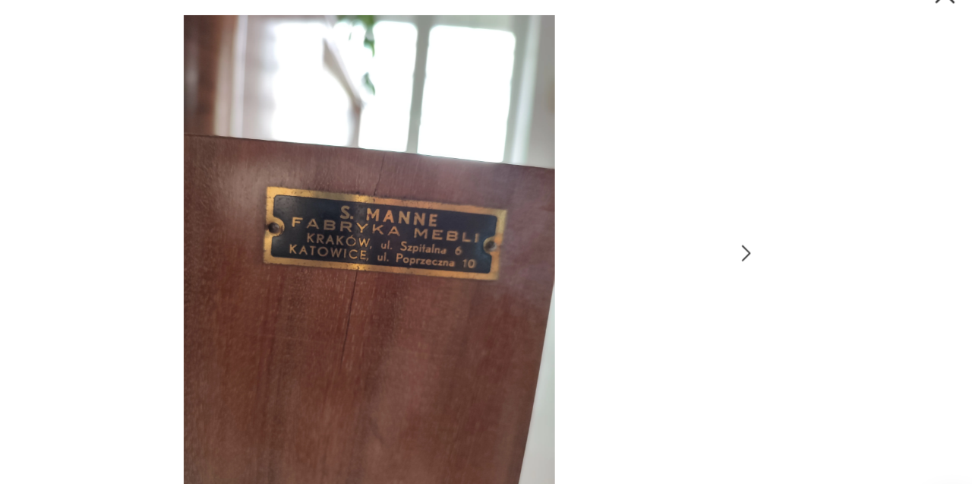
click at [781, 242] on icon "button" at bounding box center [780, 233] width 18 height 18
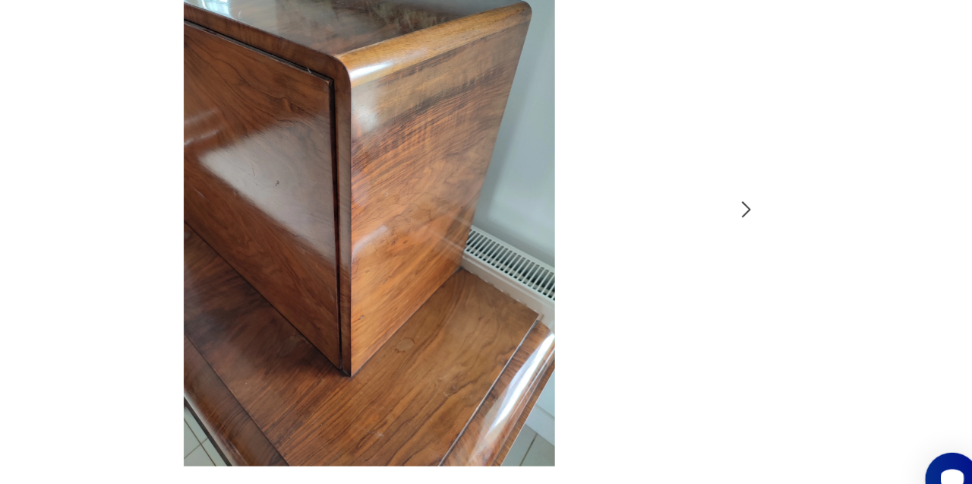
click at [784, 242] on icon "button" at bounding box center [780, 233] width 18 height 18
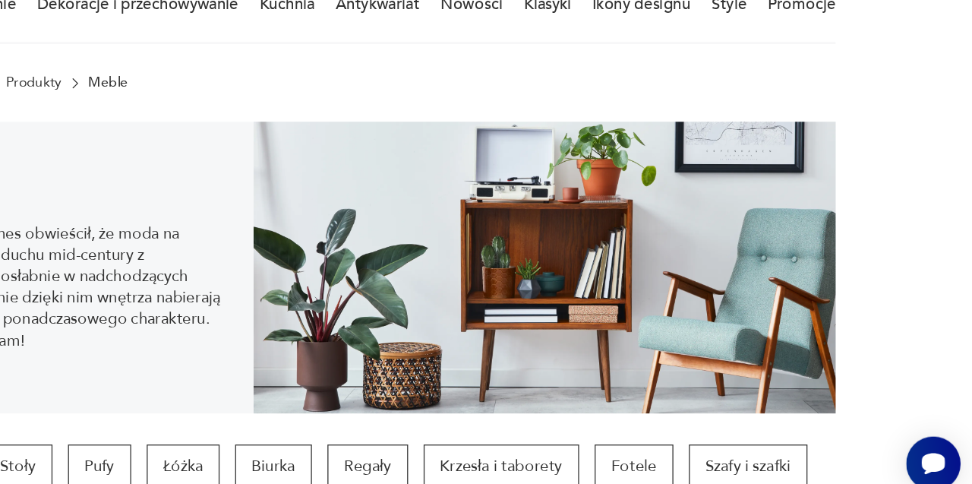
scroll to position [456, 0]
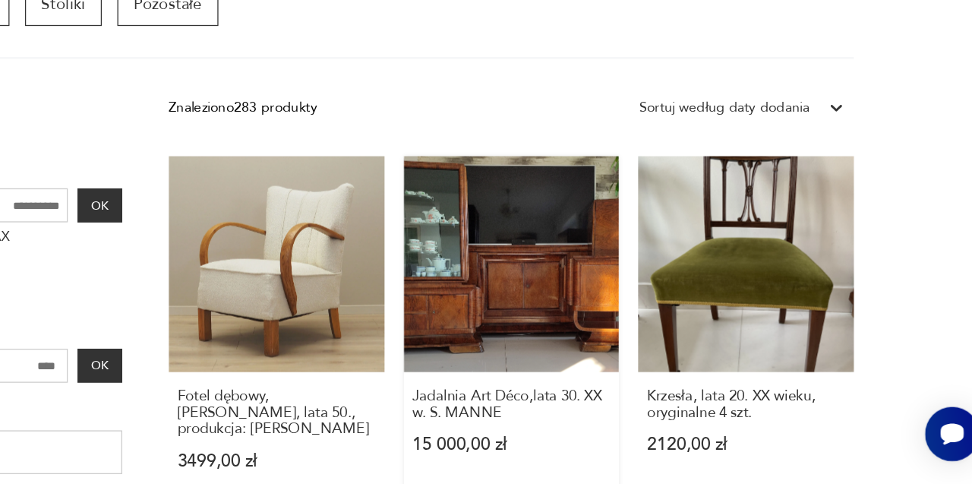
click at [607, 336] on link "Jadalnia Art Déco,lata 30. XX w. S. MANNE 15 000,00 zł" at bounding box center [597, 364] width 169 height 274
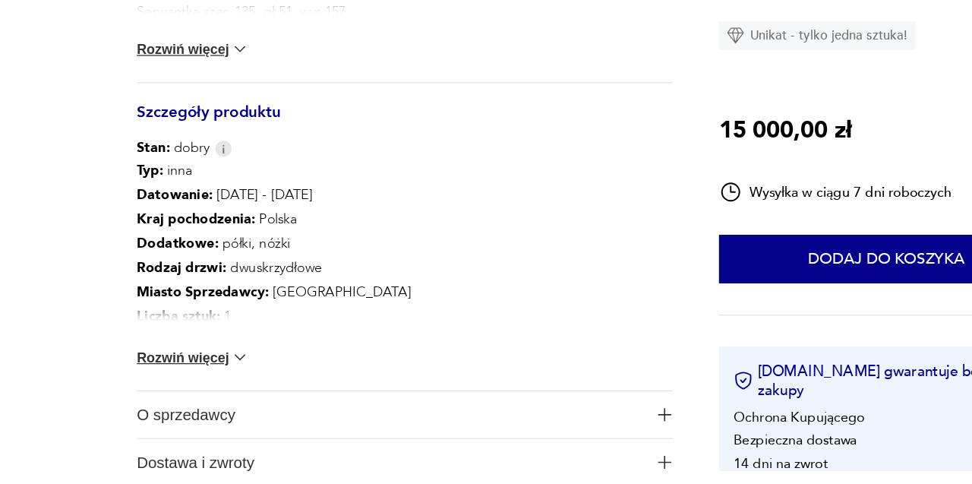
scroll to position [731, 0]
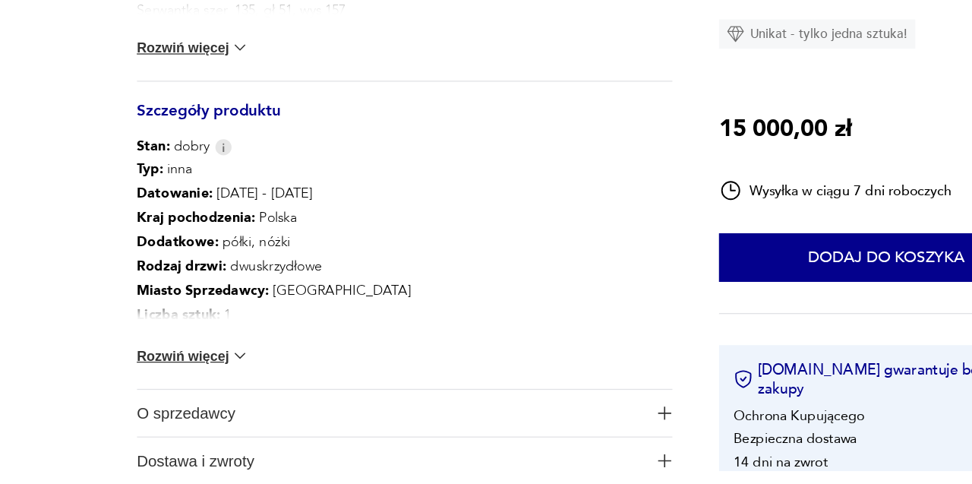
click at [181, 399] on img at bounding box center [187, 394] width 15 height 15
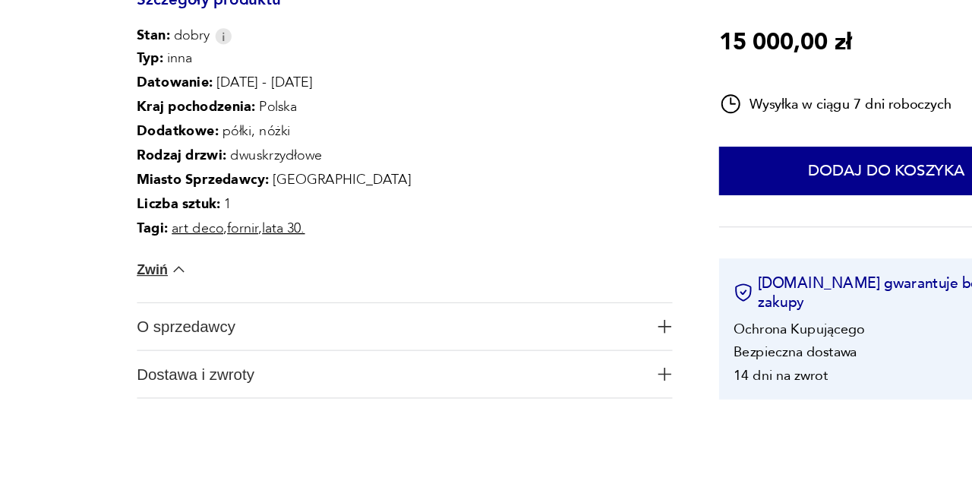
scroll to position [825, 0]
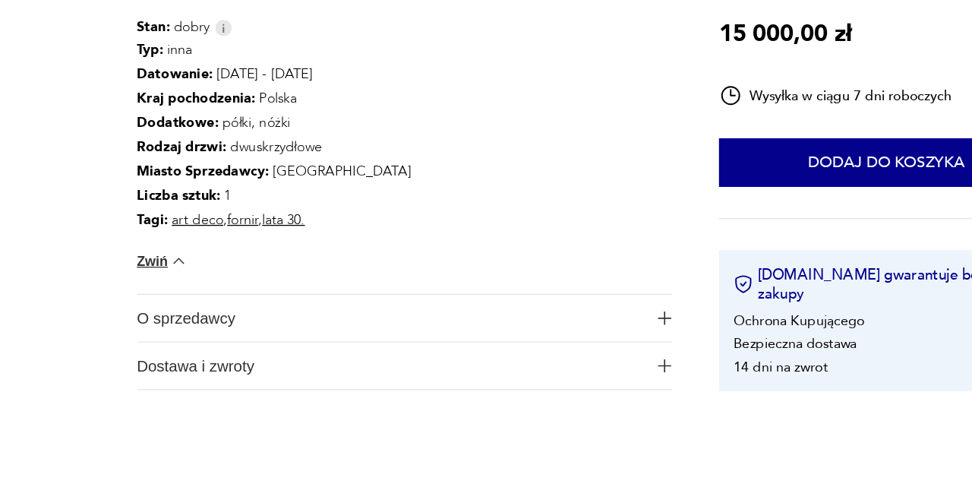
click at [522, 402] on img "button" at bounding box center [519, 401] width 11 height 11
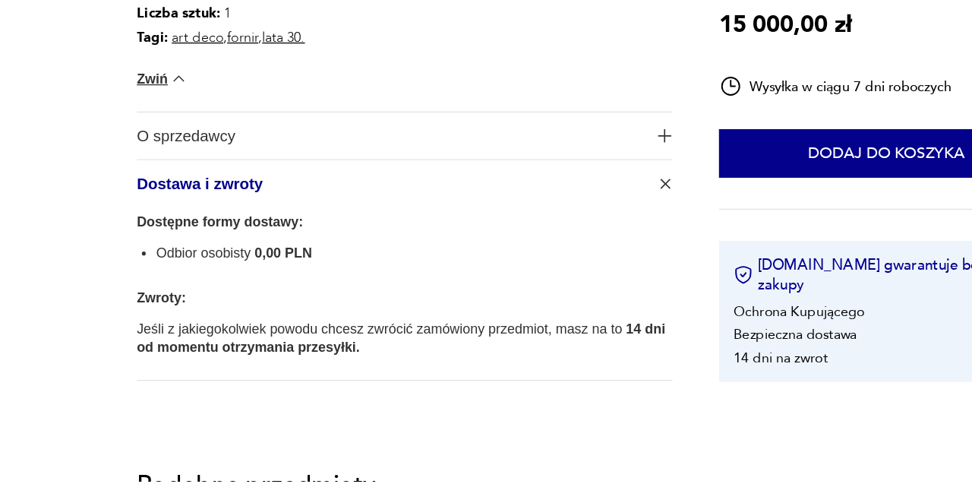
scroll to position [980, 0]
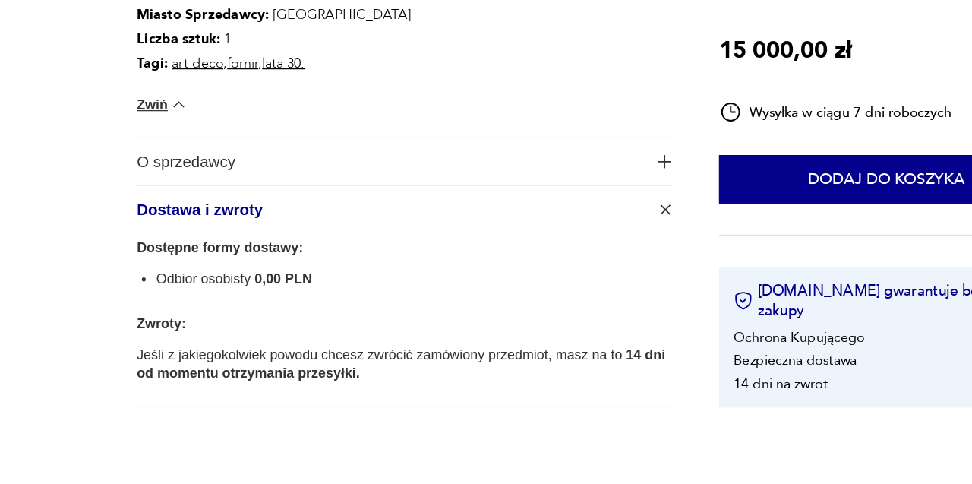
click at [524, 212] on img "button" at bounding box center [519, 209] width 11 height 11
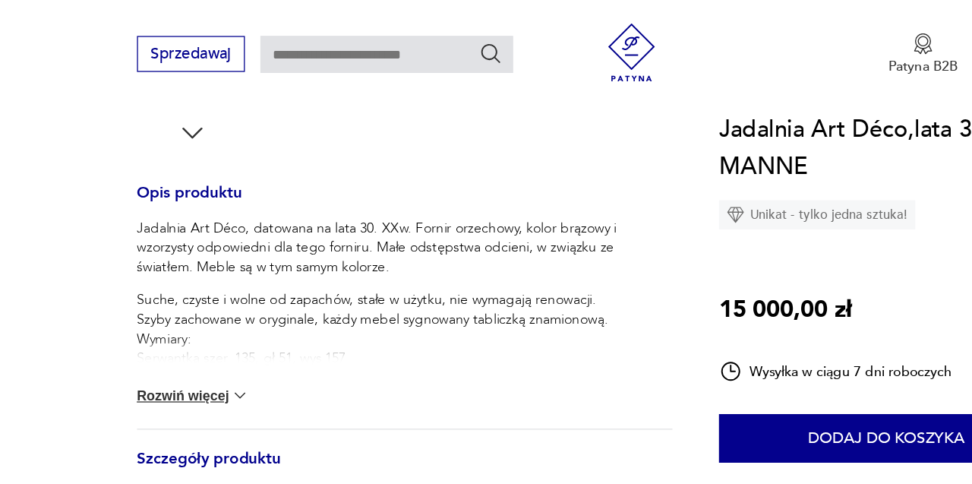
scroll to position [550, 0]
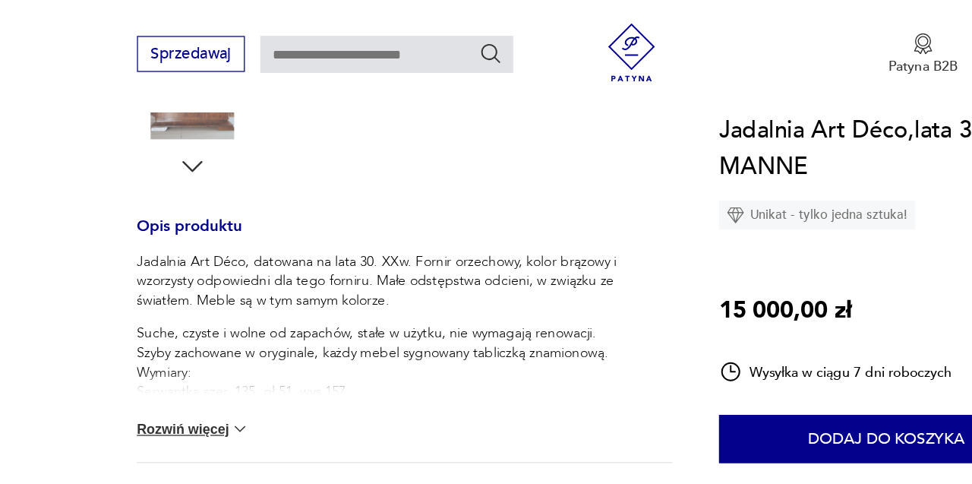
click at [182, 336] on img at bounding box center [187, 334] width 15 height 15
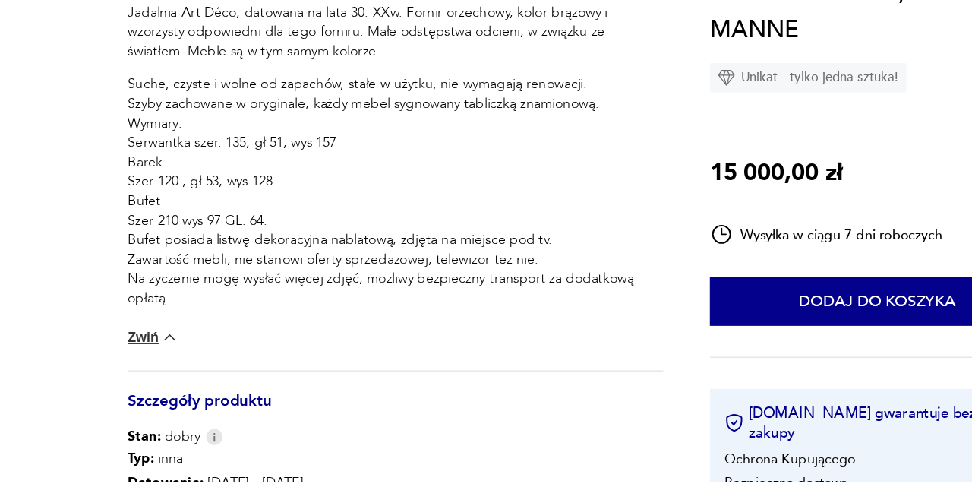
scroll to position [639, 0]
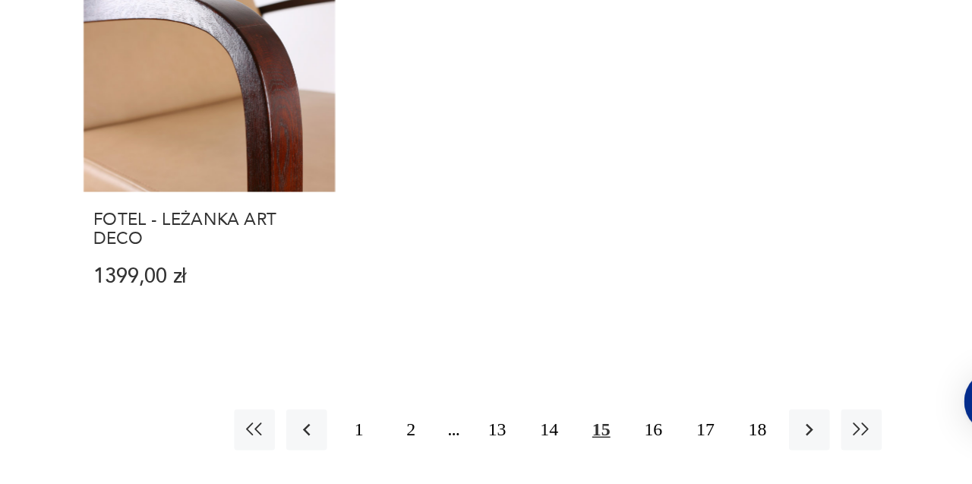
scroll to position [2053, 0]
click at [719, 449] on button "16" at bounding box center [711, 462] width 27 height 27
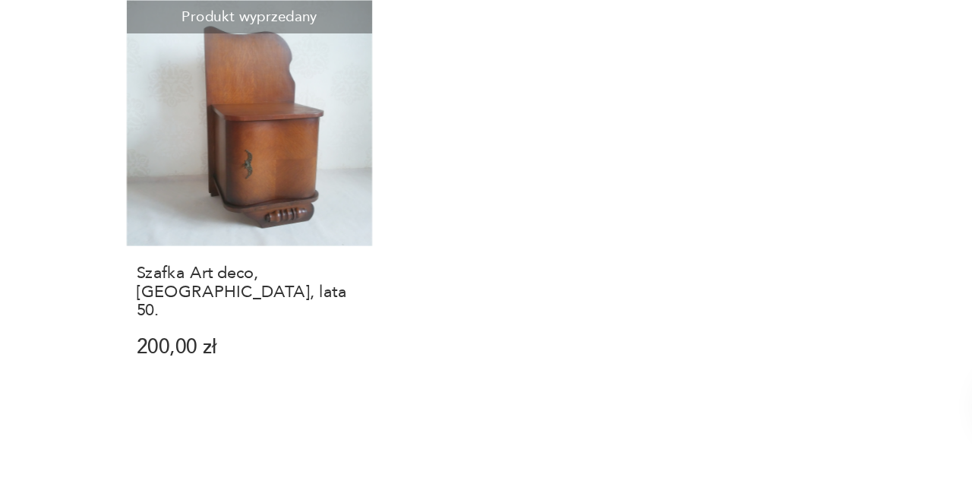
scroll to position [1982, 0]
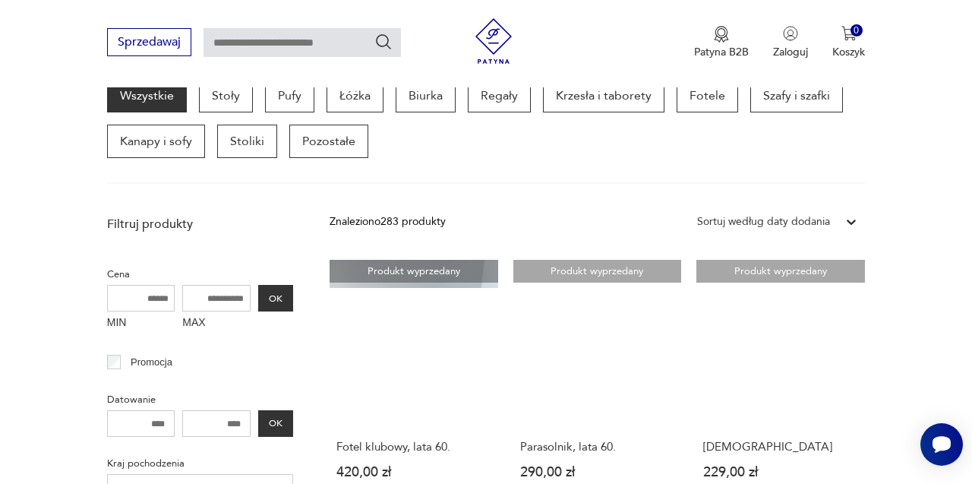
scroll to position [422, 0]
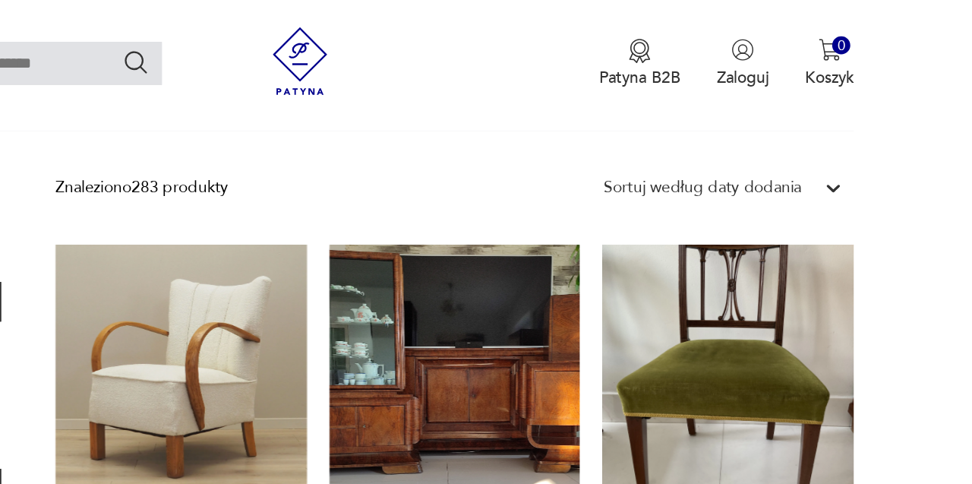
scroll to position [518, 0]
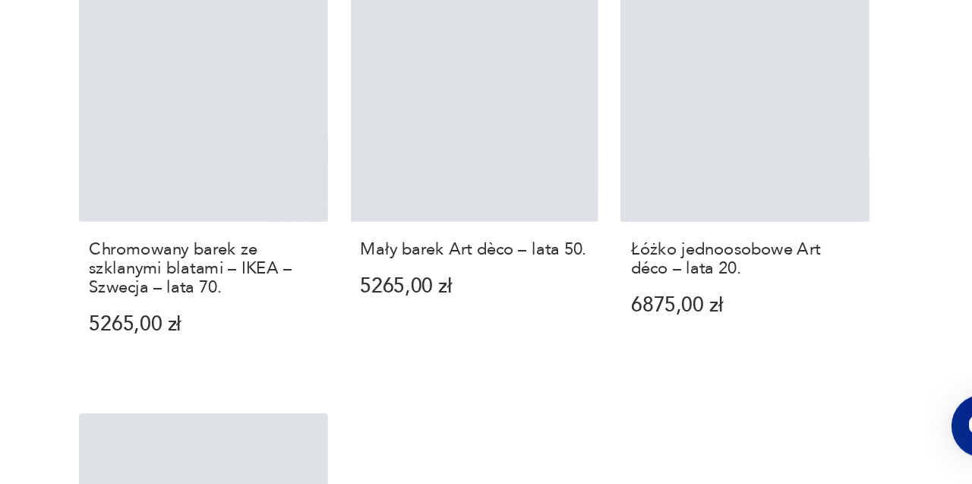
scroll to position [2027, 0]
